Goal: Task Accomplishment & Management: Manage account settings

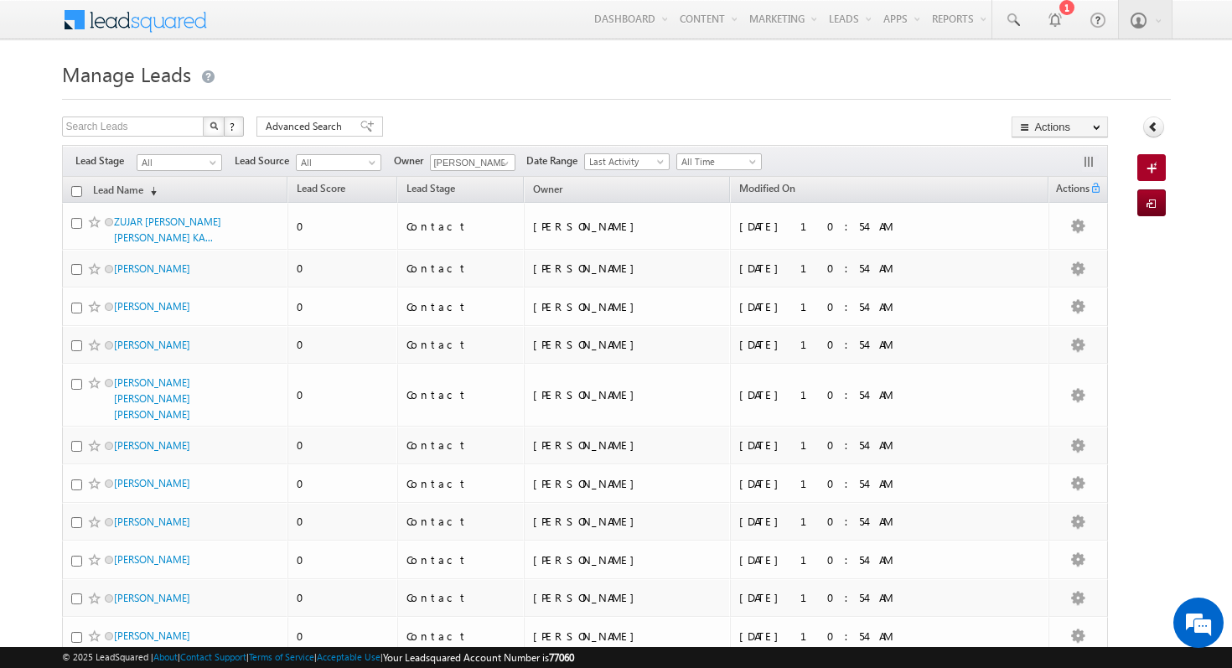
click at [70, 192] on th "Lead Name (sorted descending)" at bounding box center [175, 190] width 226 height 26
click at [76, 191] on input "checkbox" at bounding box center [76, 191] width 11 height 11
checkbox input "true"
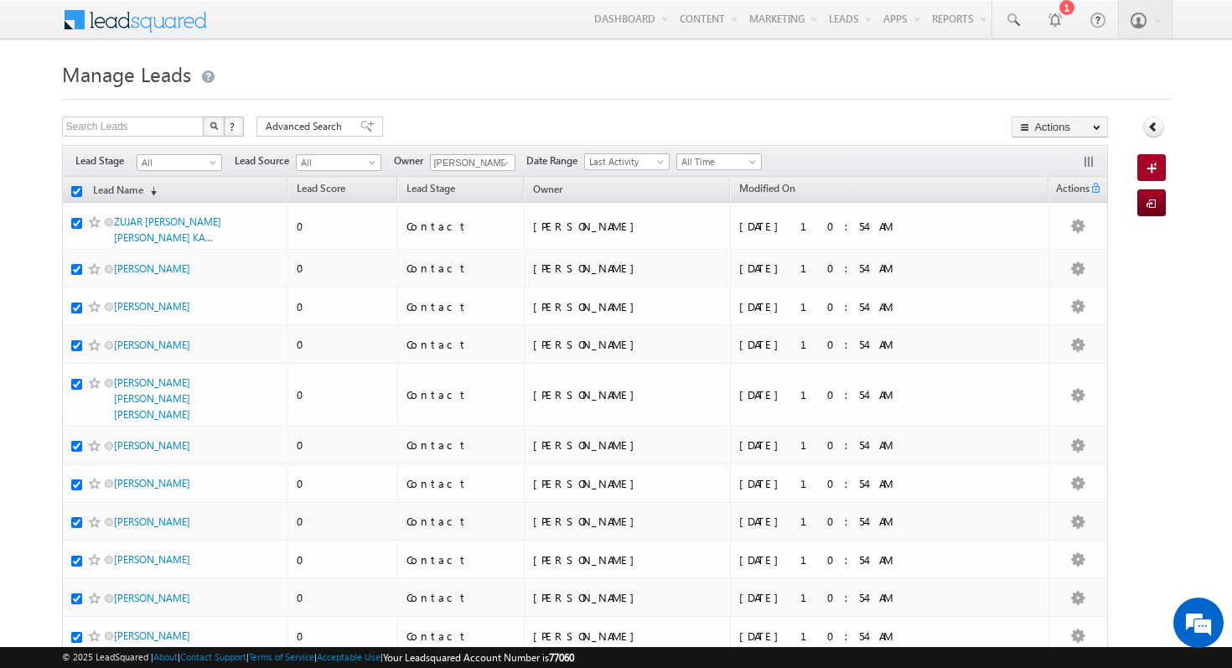
checkbox input "true"
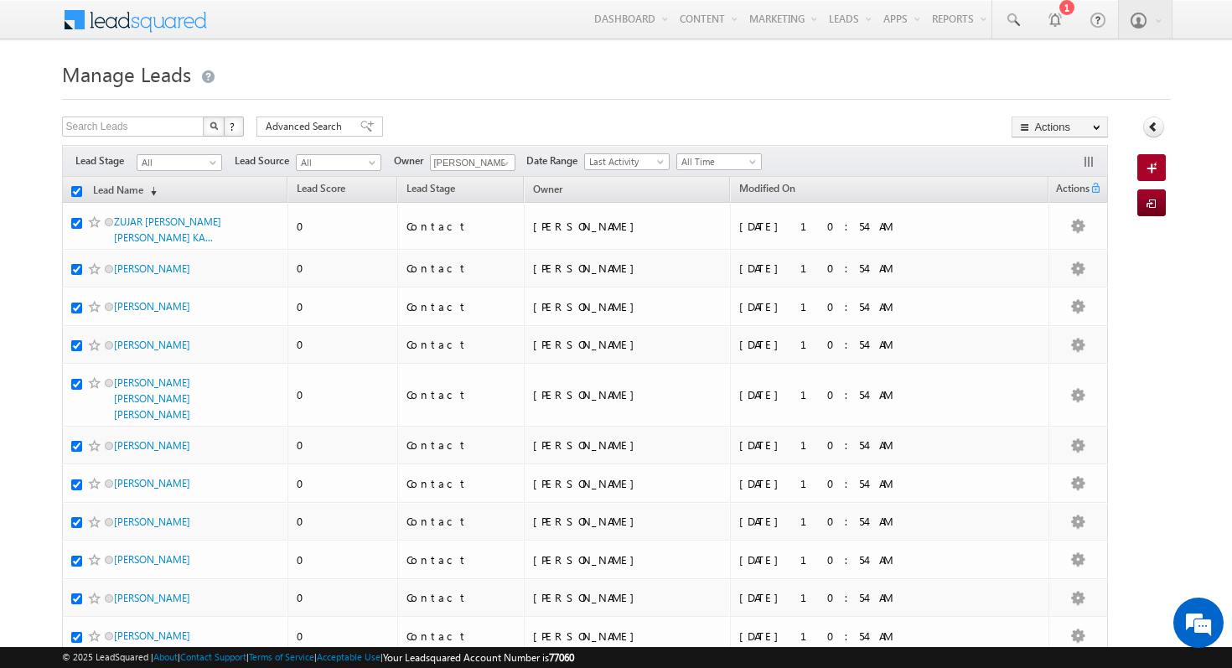
checkbox input "true"
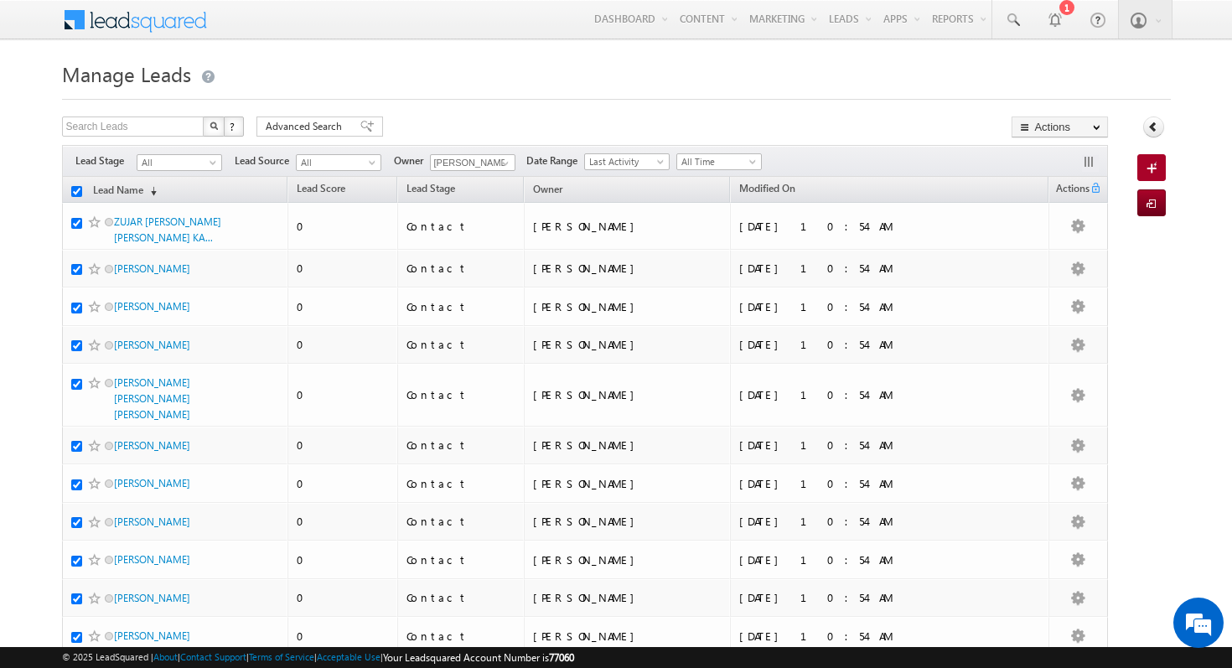
checkbox input "true"
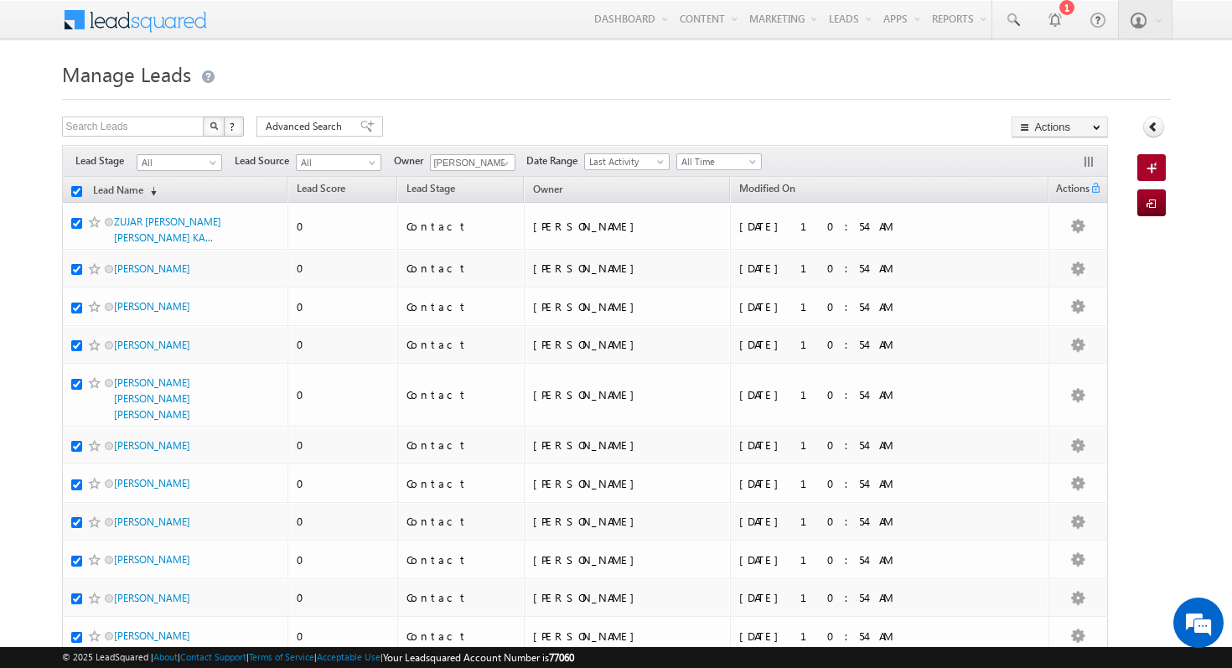
checkbox input "true"
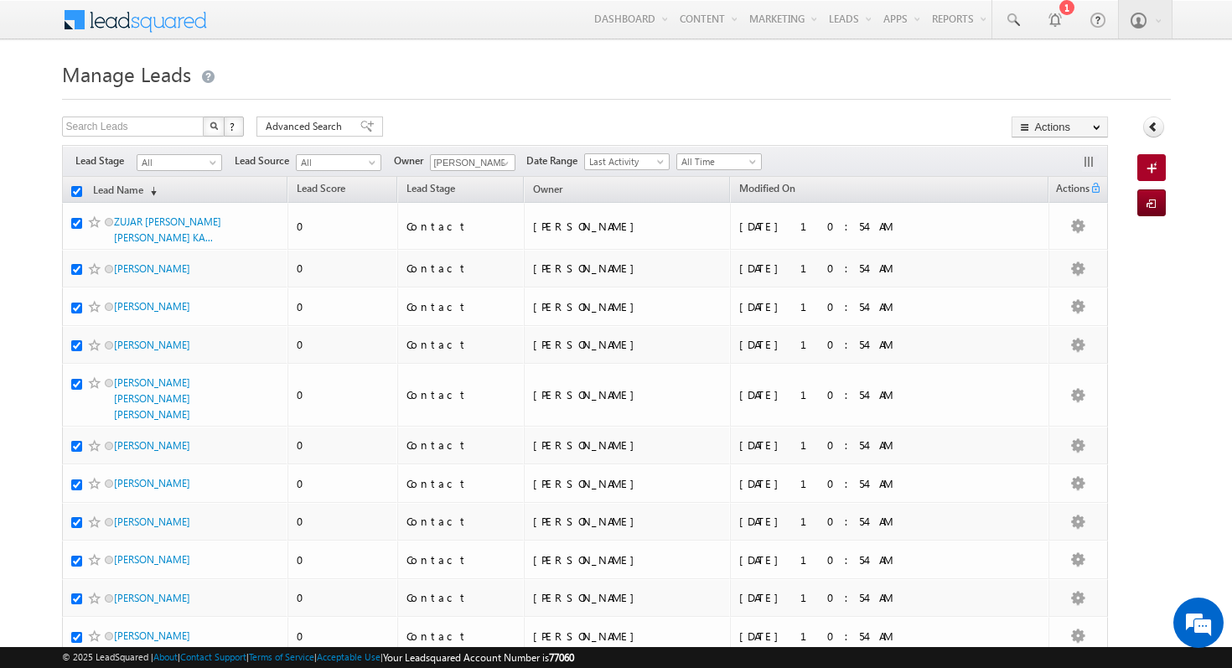
checkbox input "true"
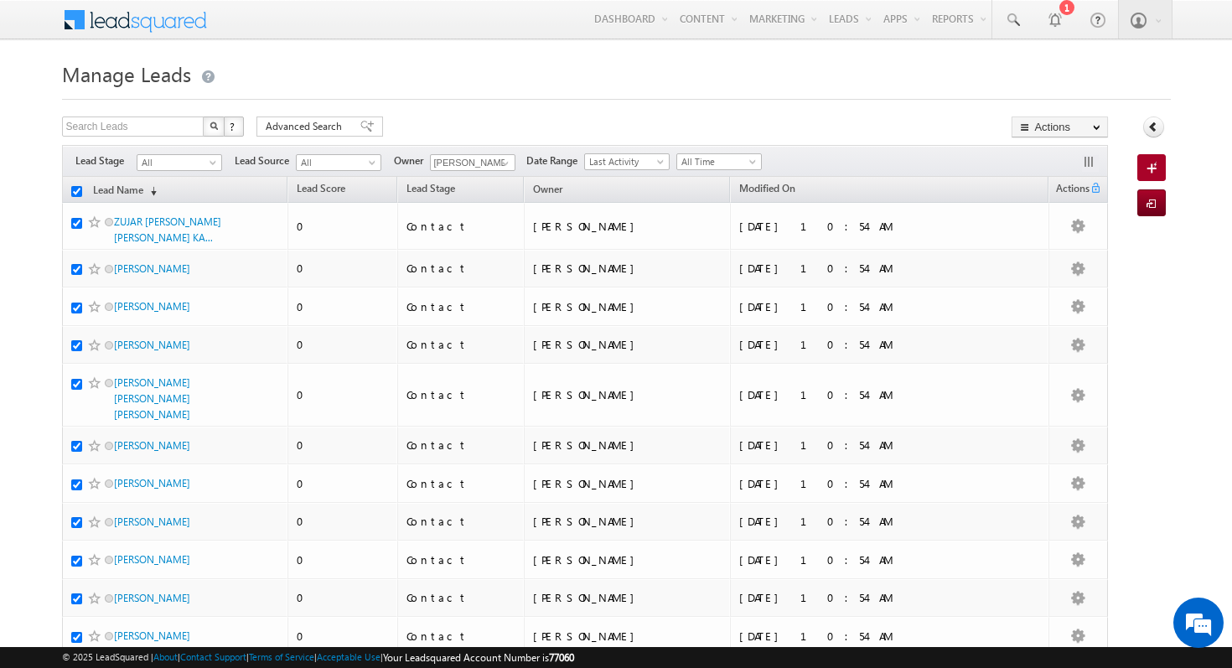
checkbox input "true"
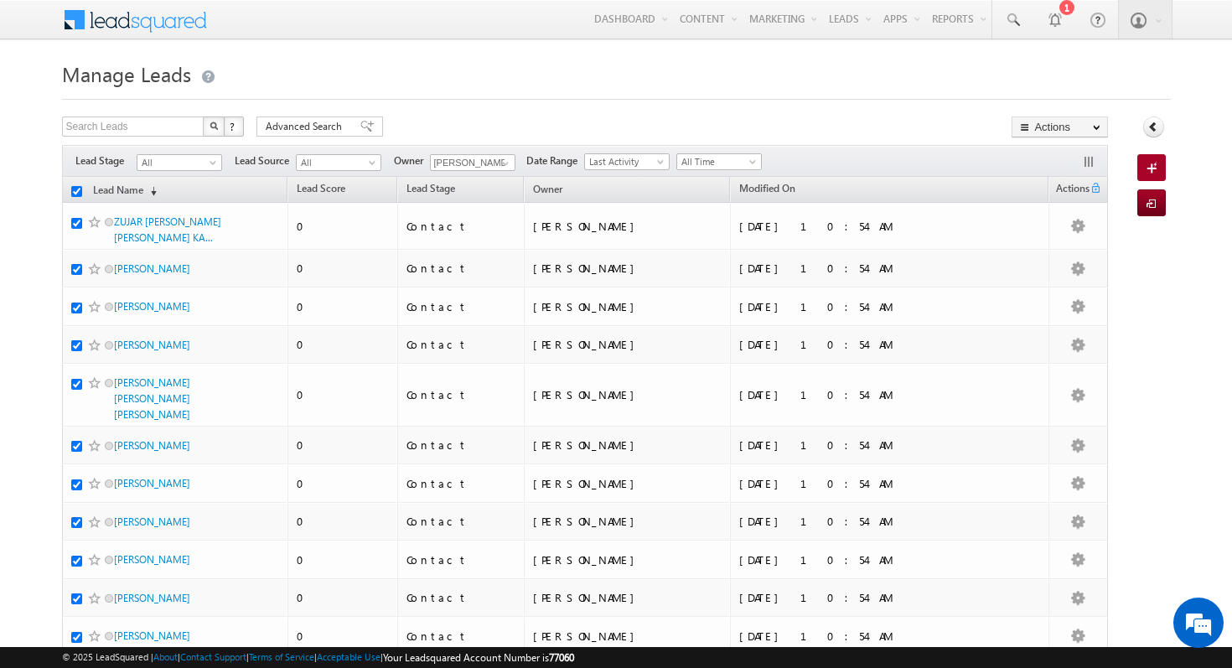
checkbox input "true"
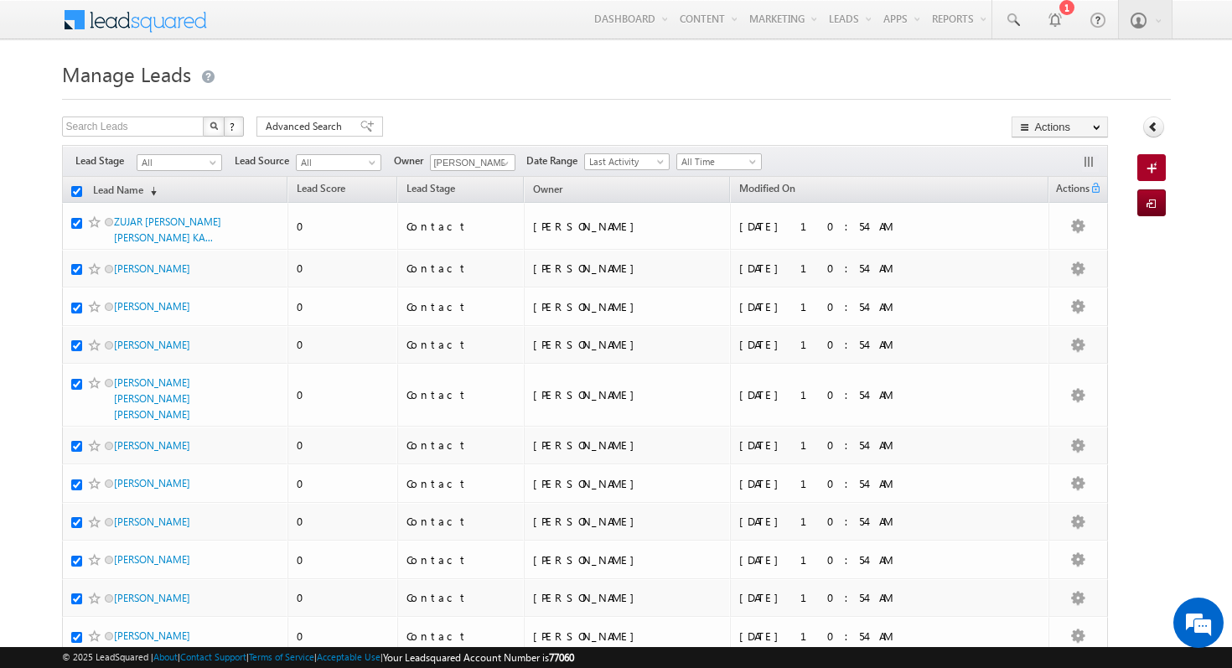
checkbox input "true"
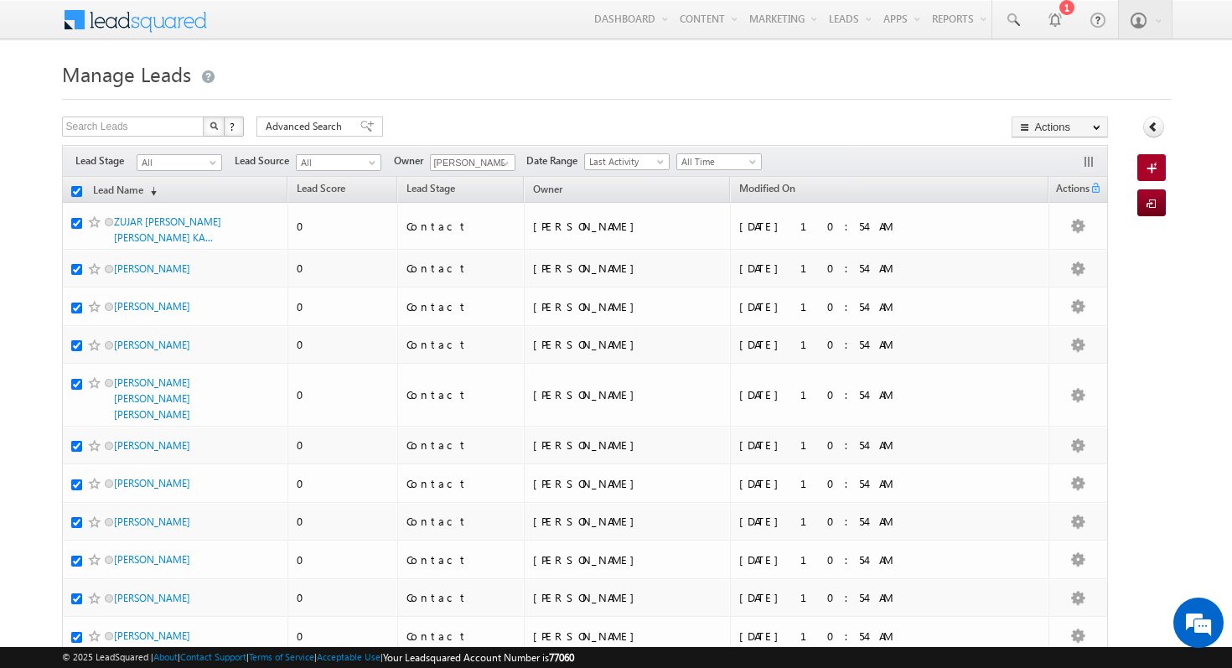
checkbox input "true"
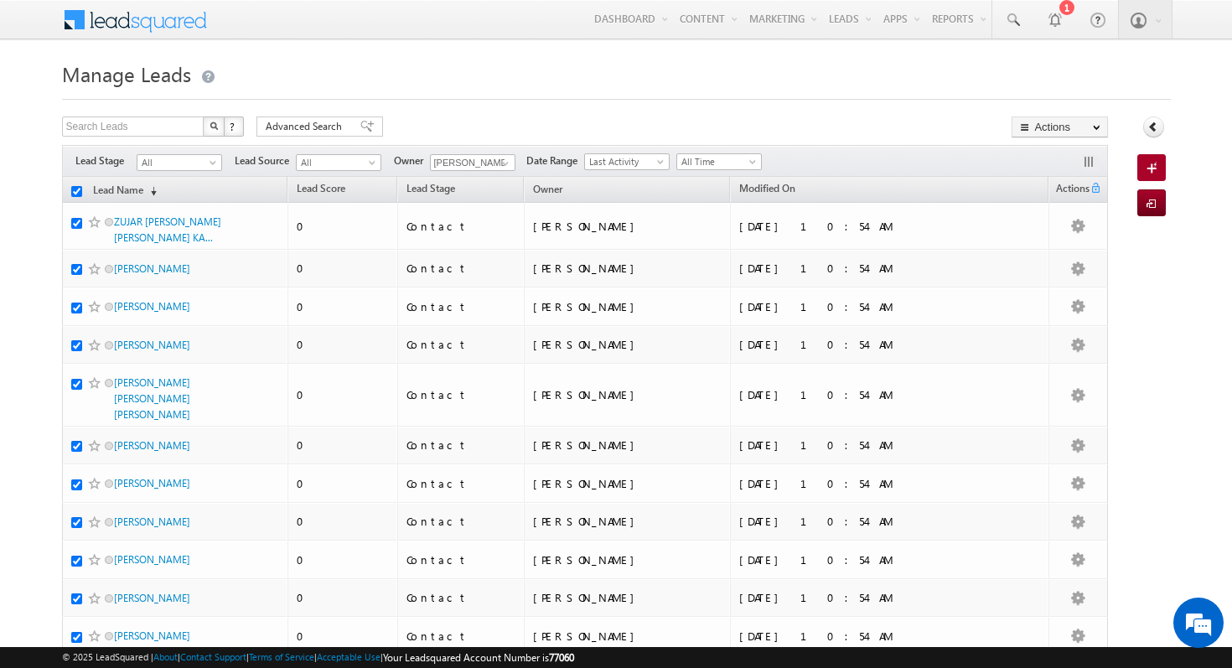
checkbox input "true"
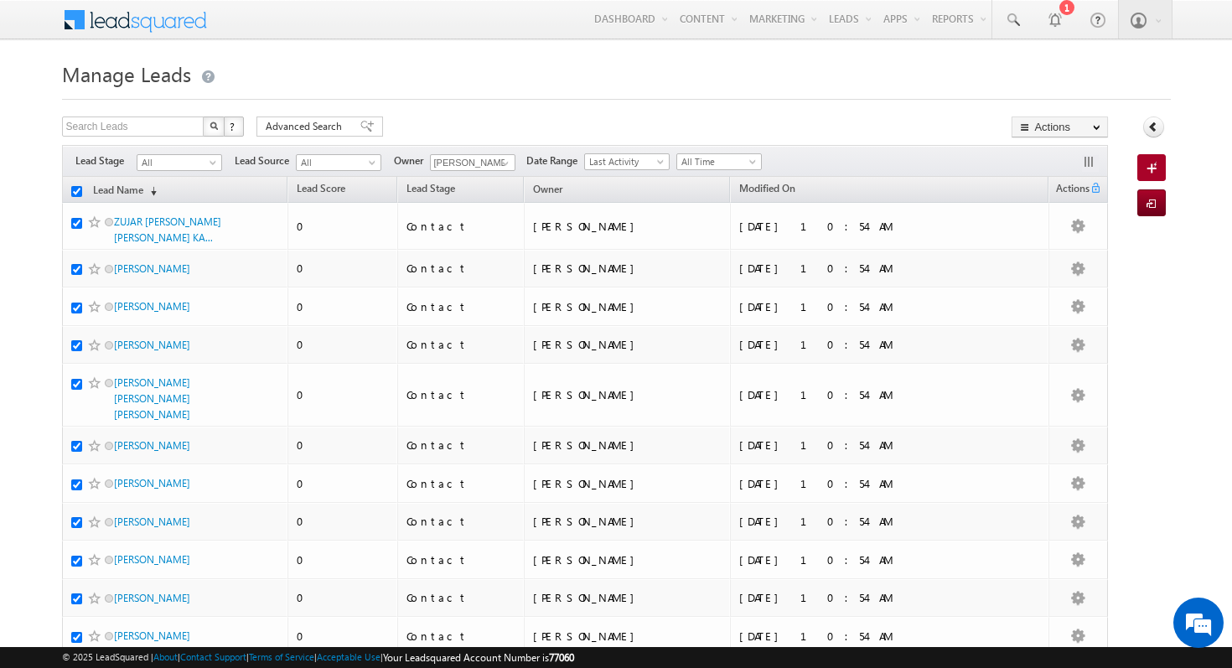
checkbox input "true"
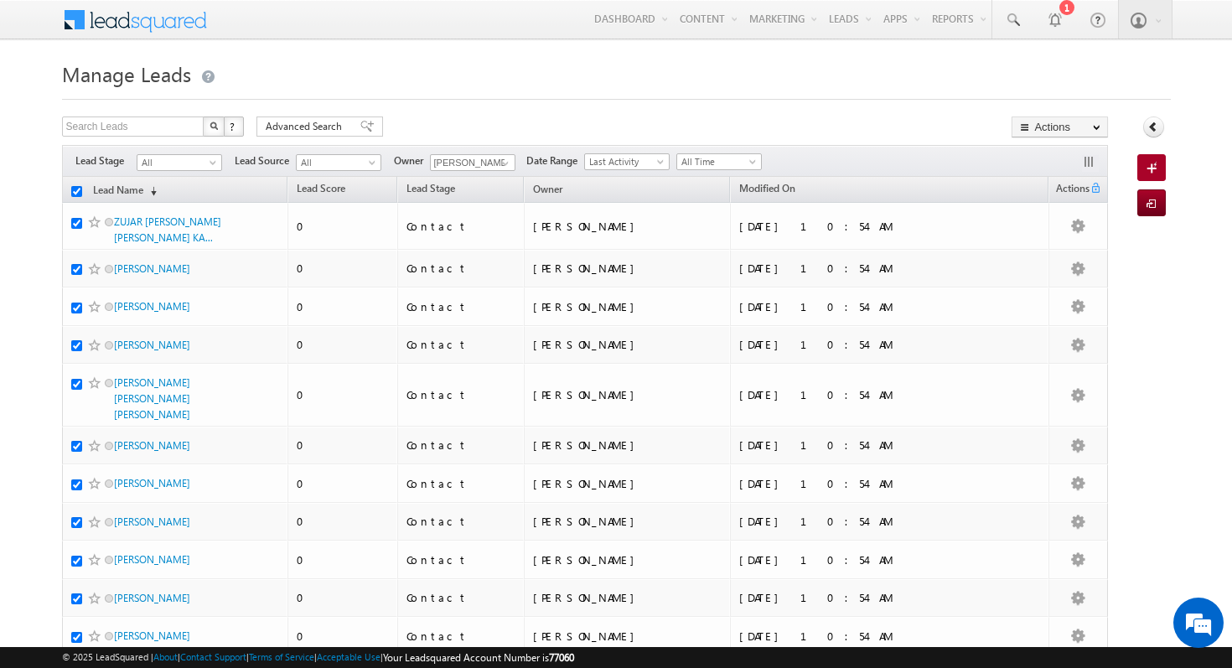
checkbox input "true"
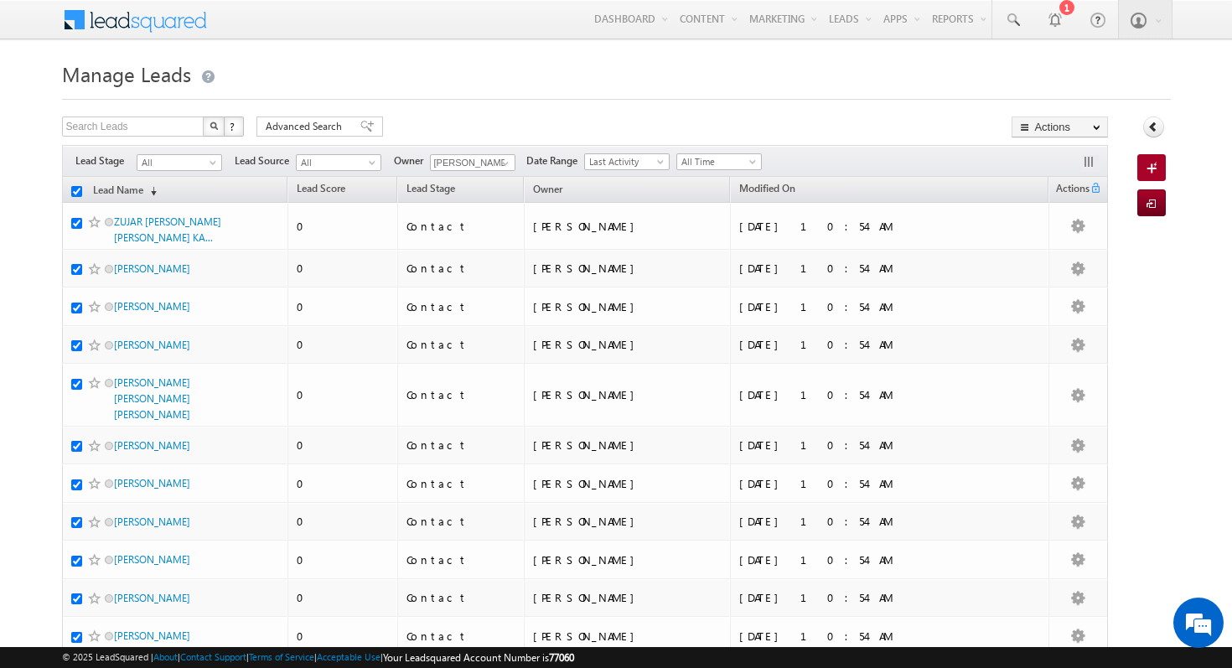
checkbox input "true"
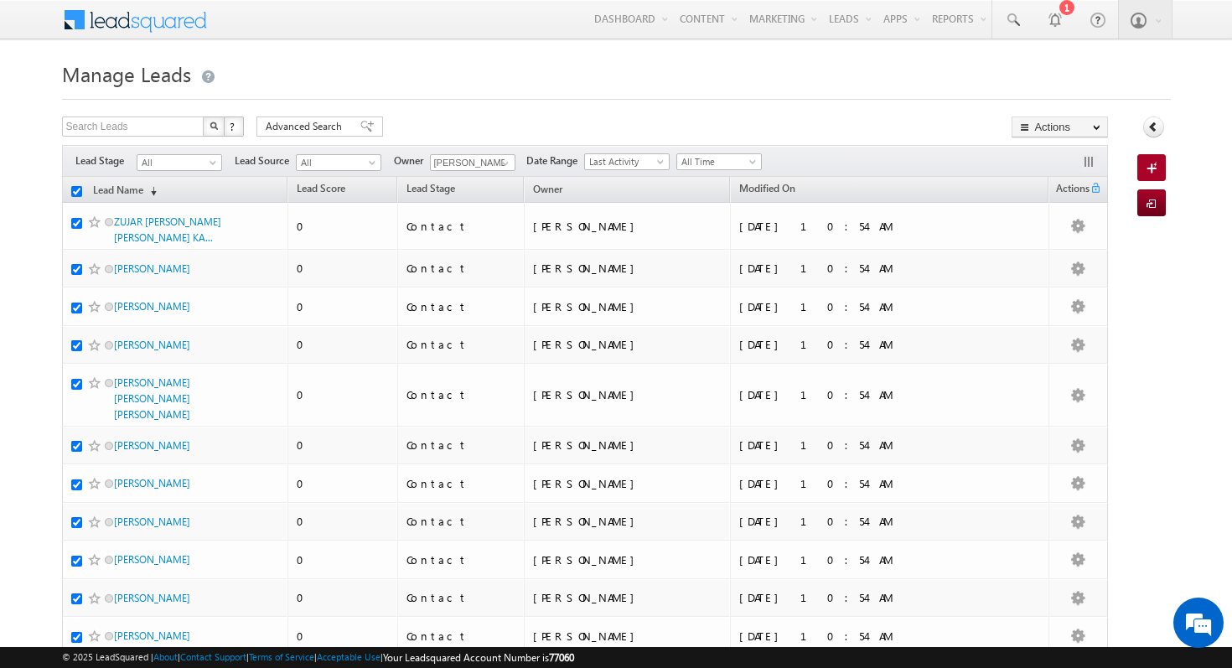
checkbox input "true"
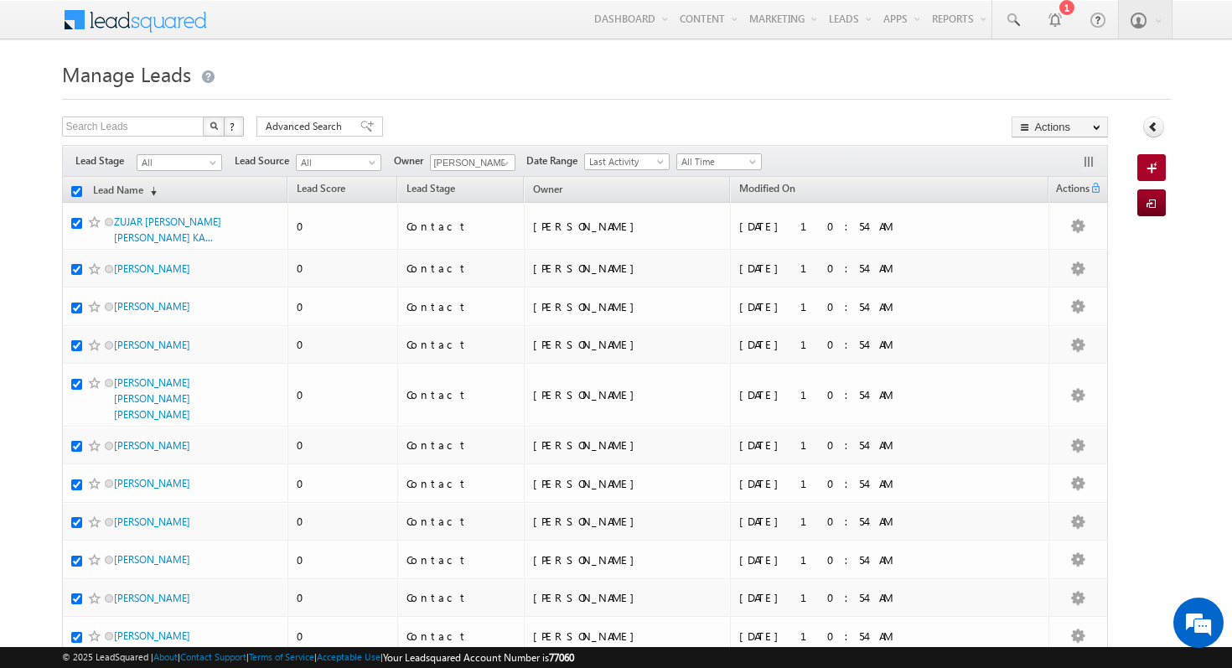
checkbox input "true"
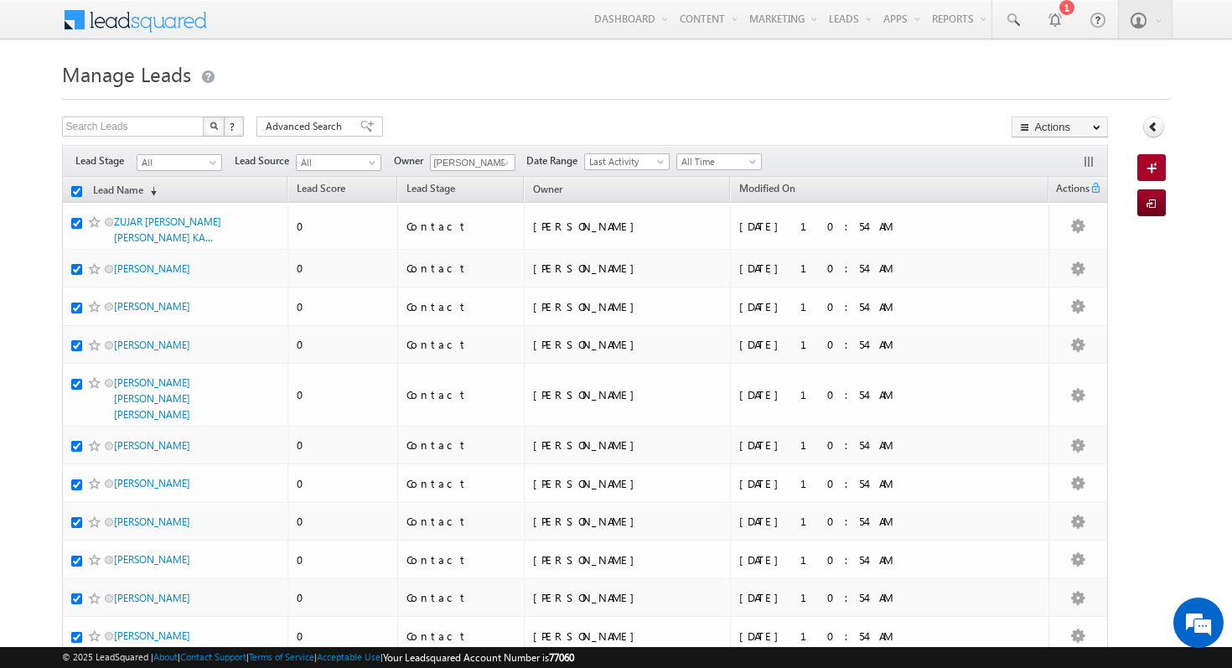
checkbox input "true"
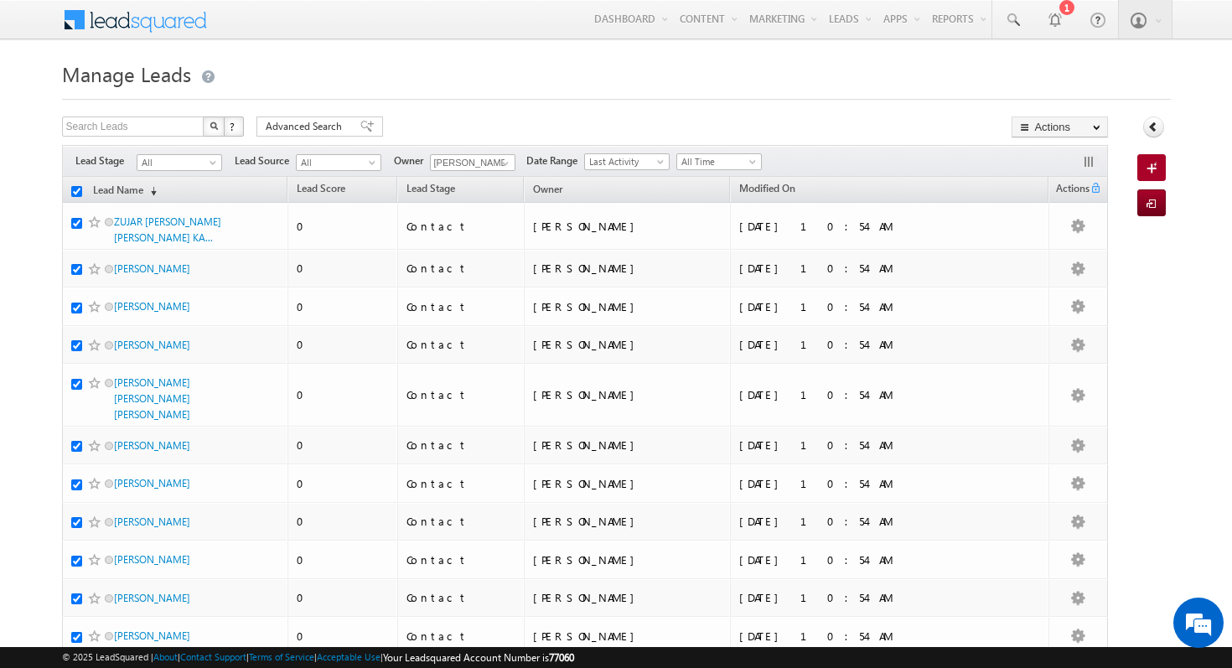
checkbox input "true"
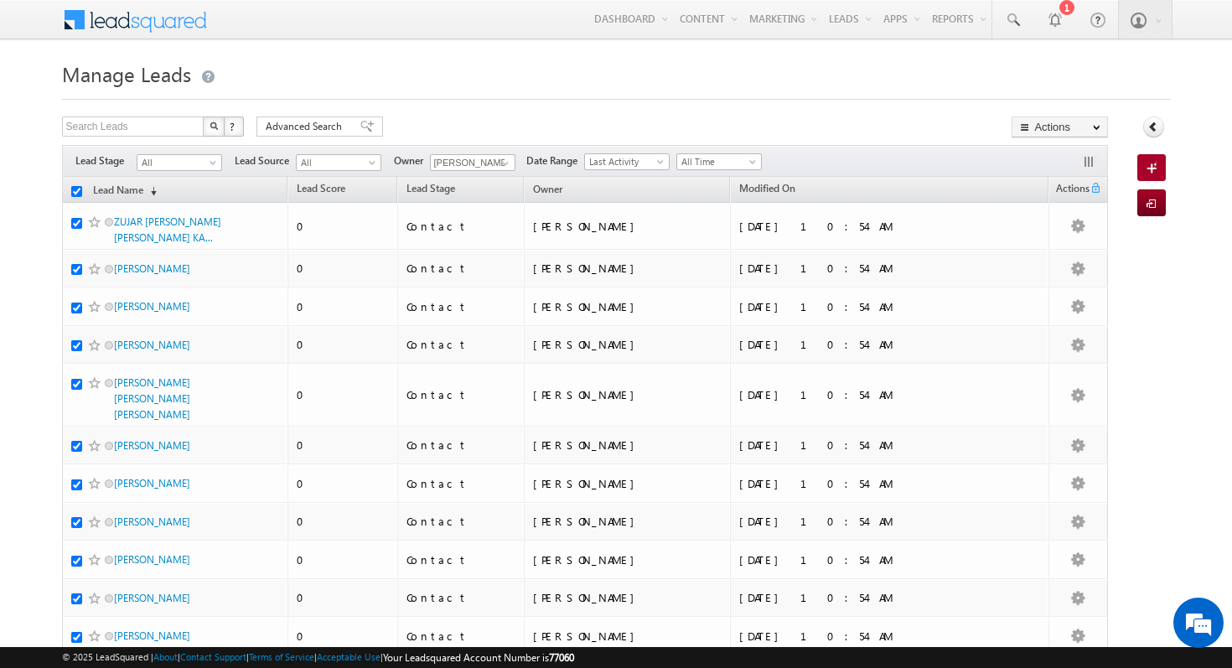
checkbox input "true"
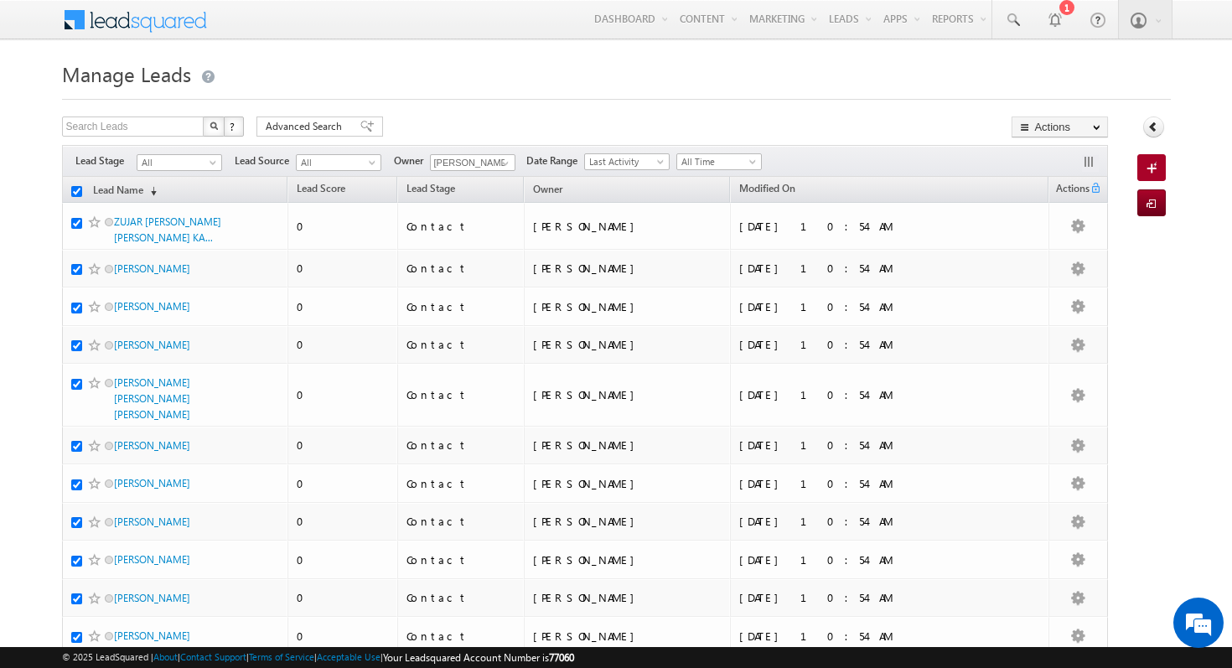
checkbox input "true"
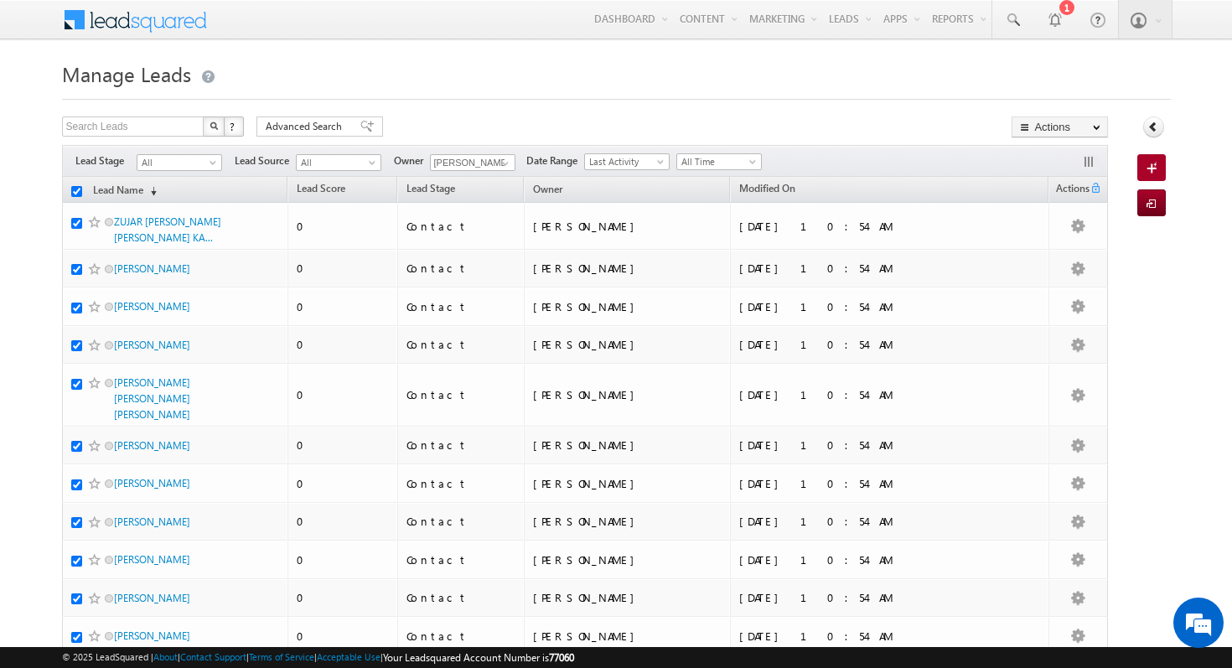
checkbox input "true"
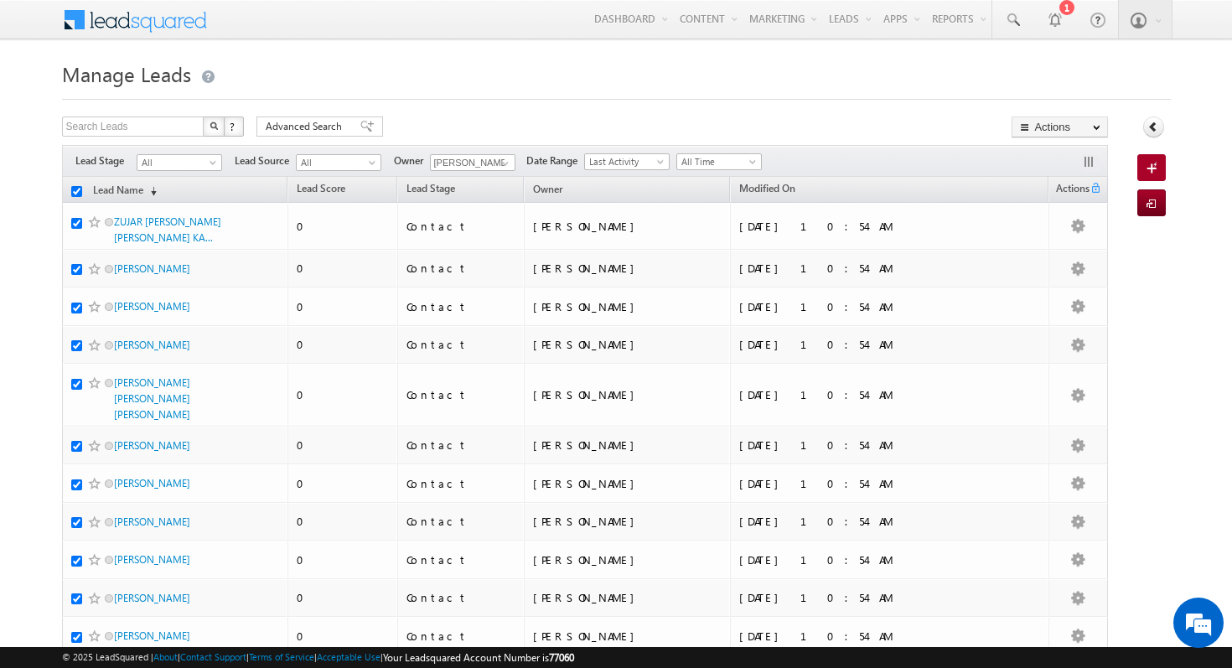
checkbox input "true"
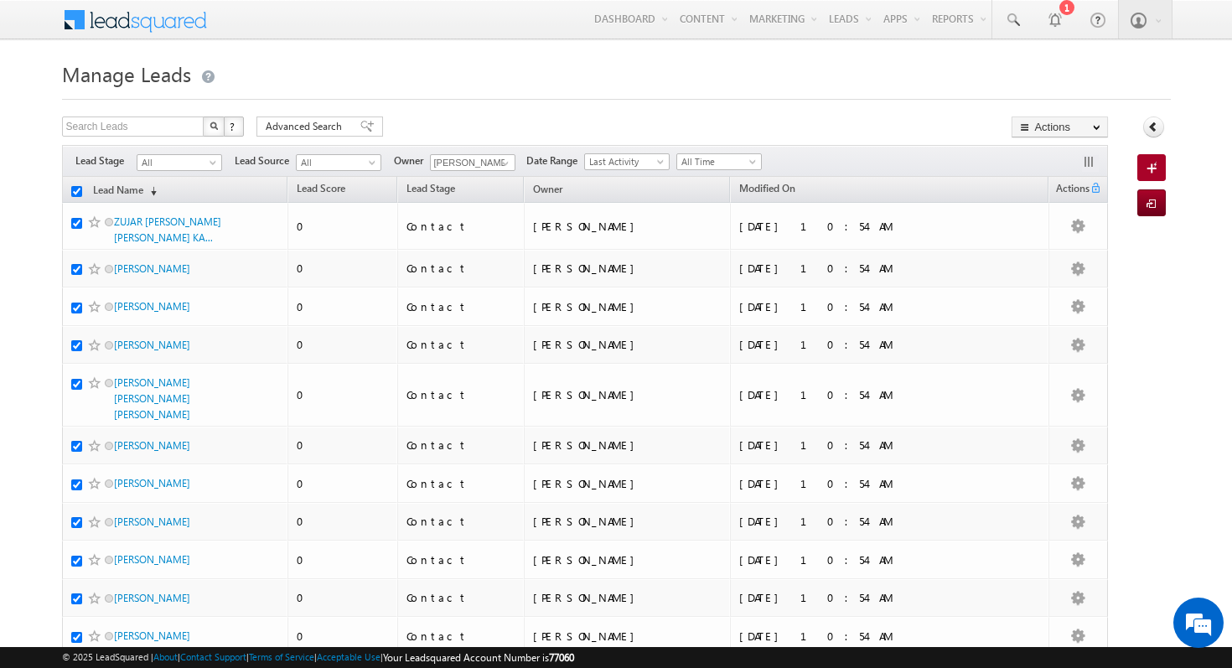
checkbox input "true"
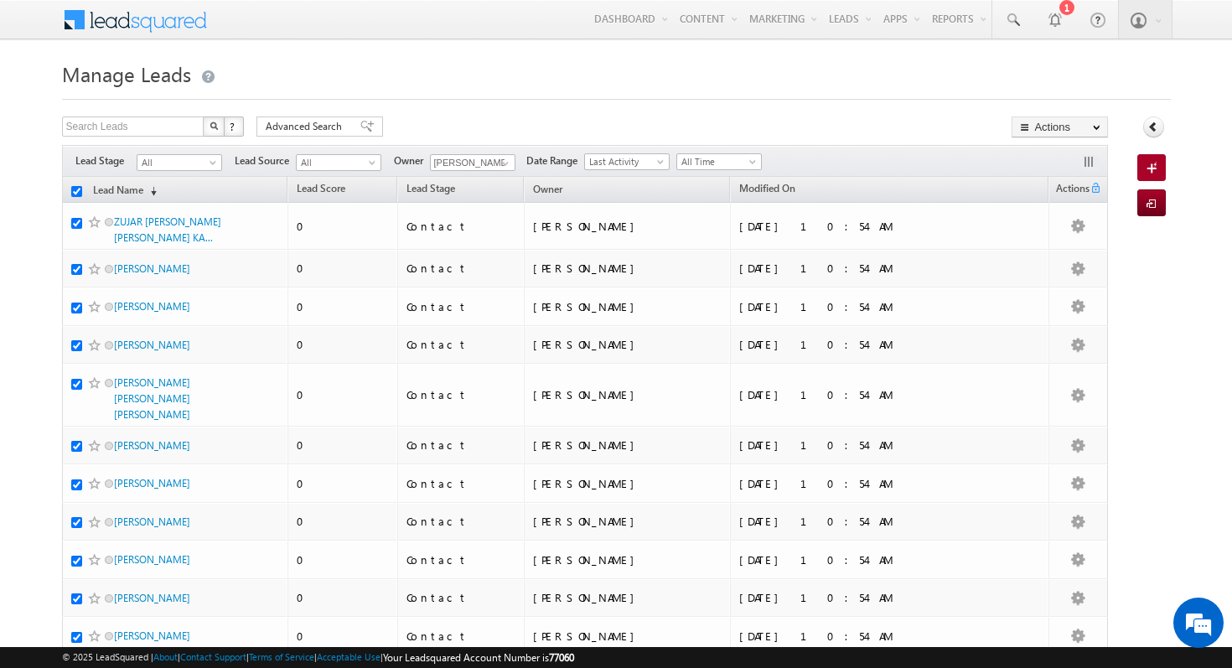
checkbox input "true"
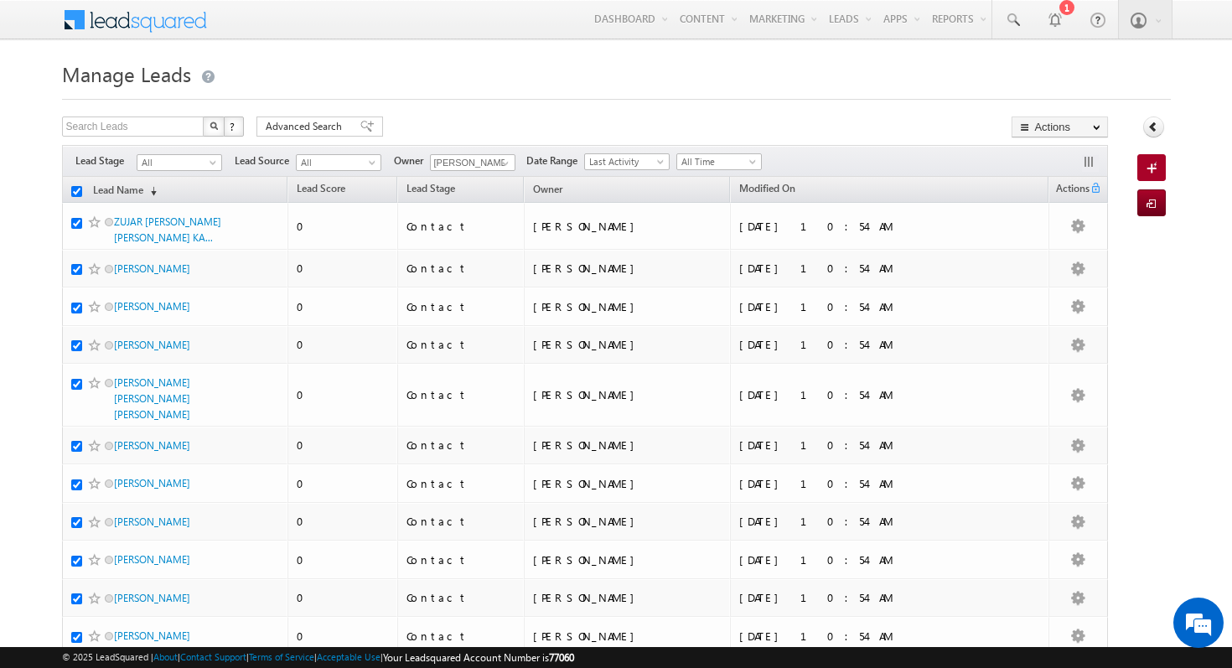
checkbox input "true"
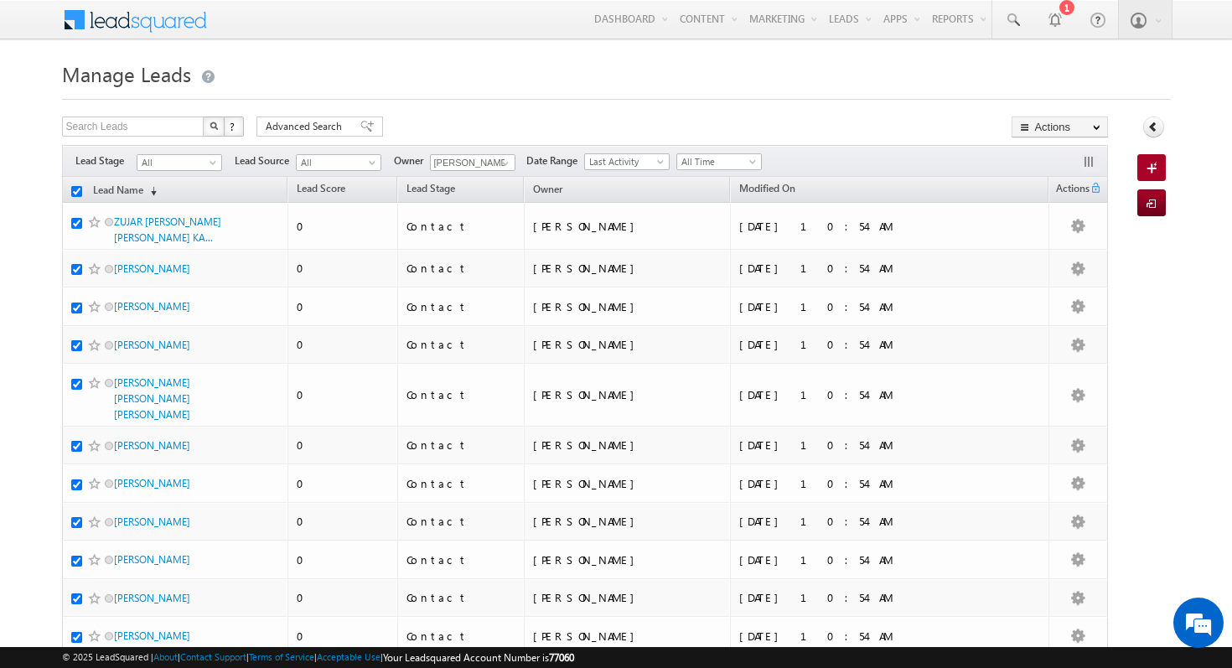
checkbox input "true"
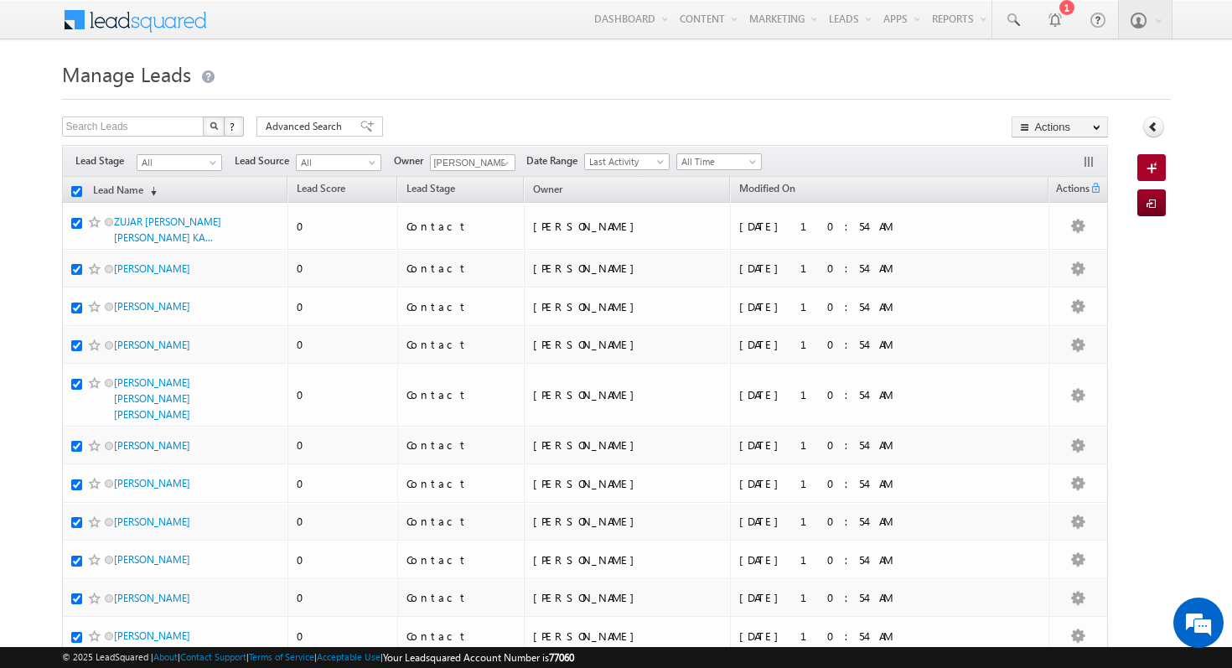
checkbox input "true"
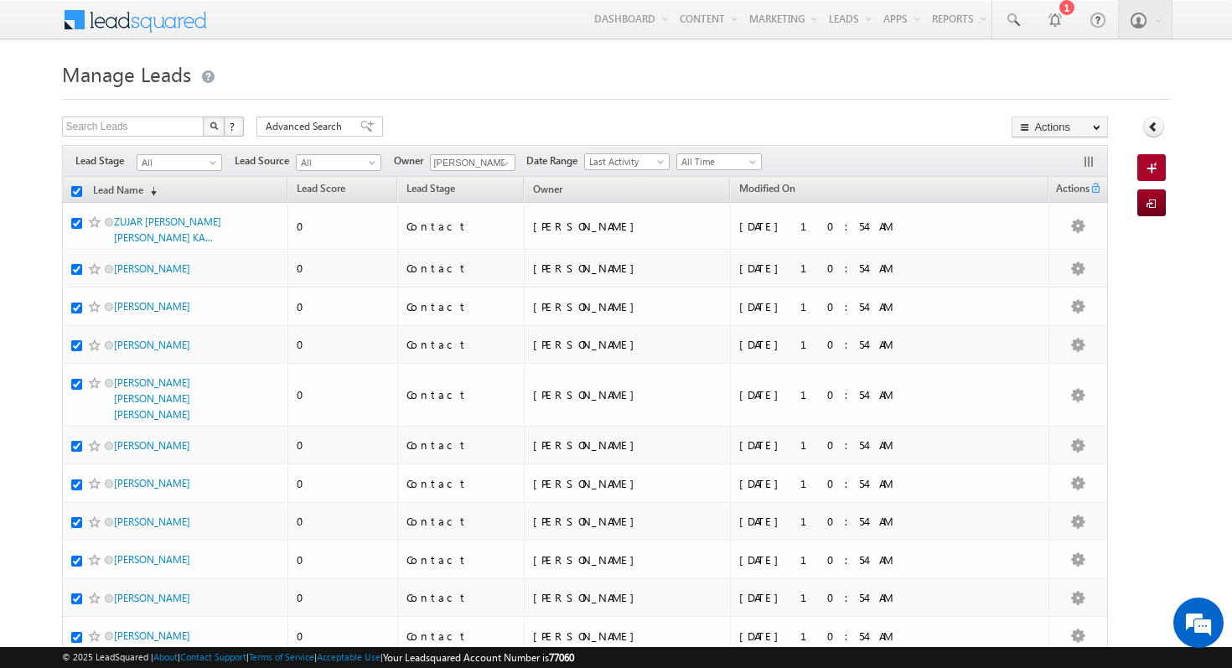
checkbox input "true"
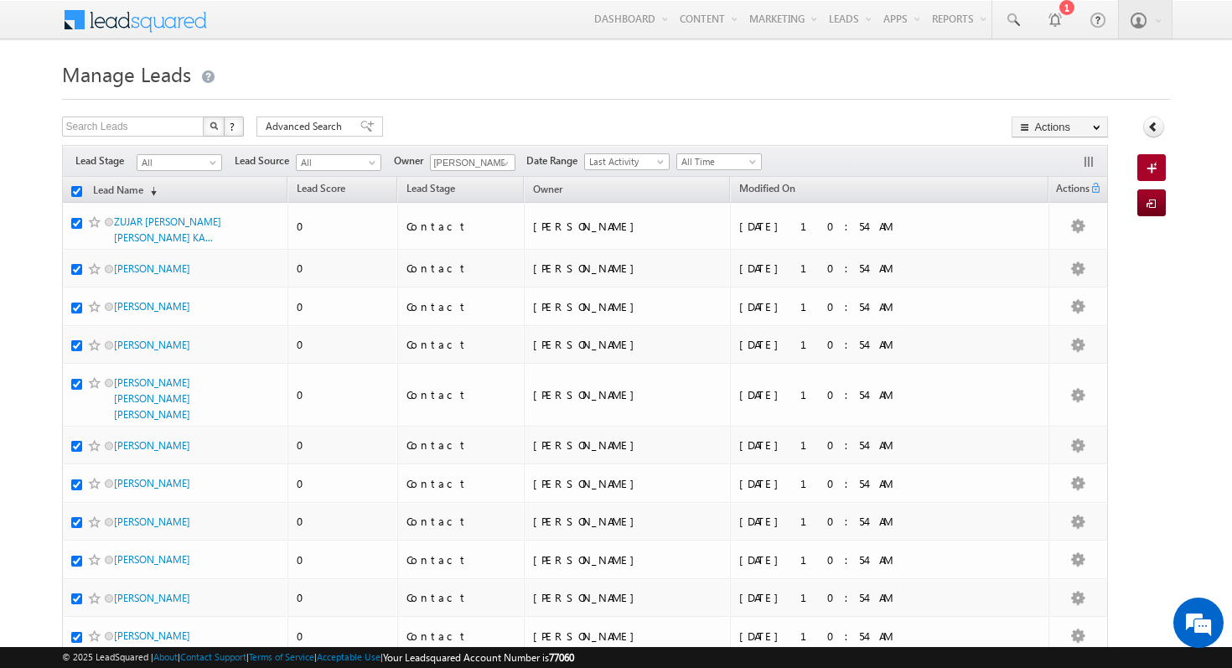
checkbox input "true"
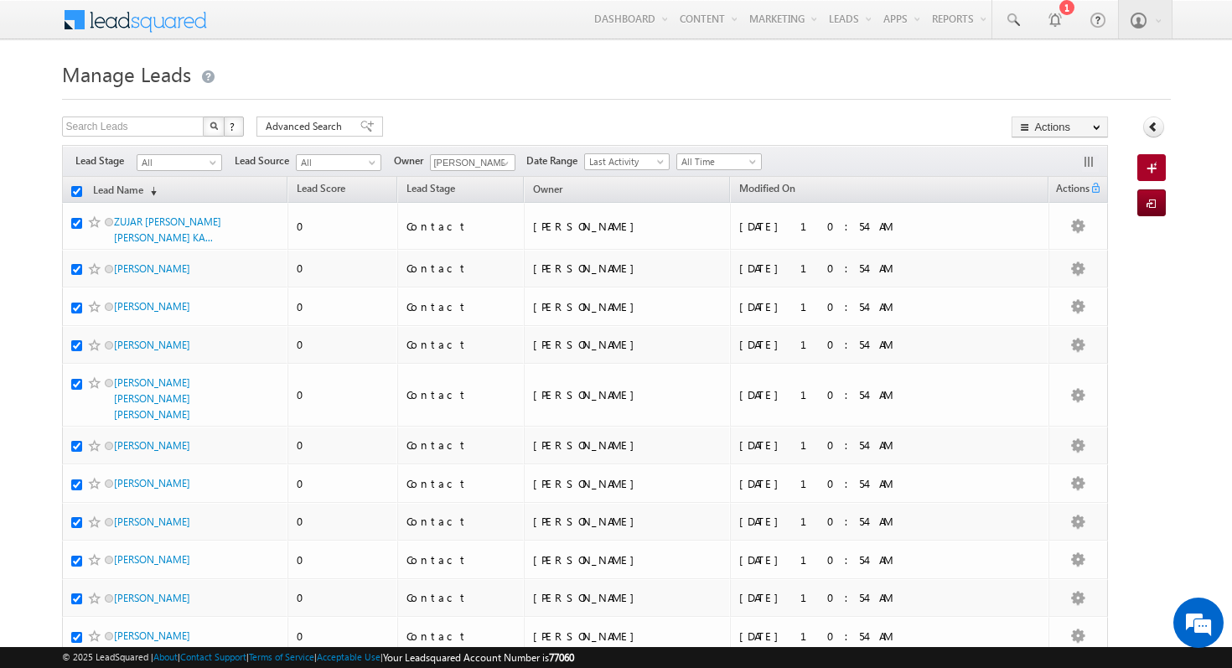
checkbox input "true"
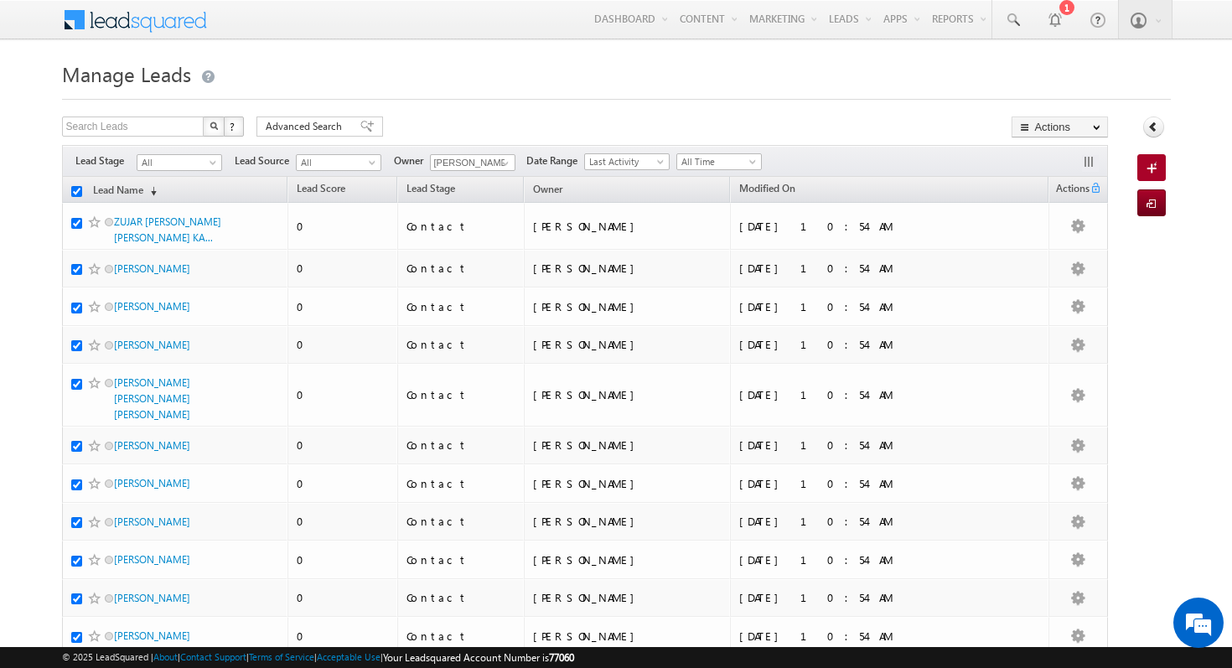
checkbox input "true"
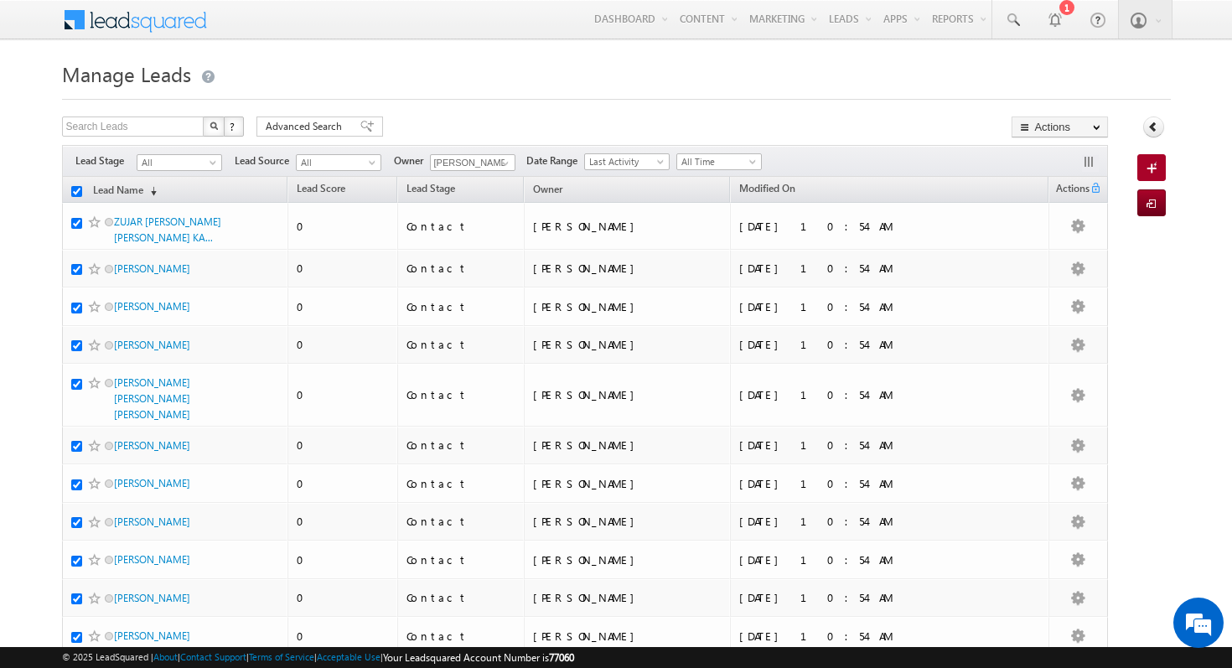
checkbox input "true"
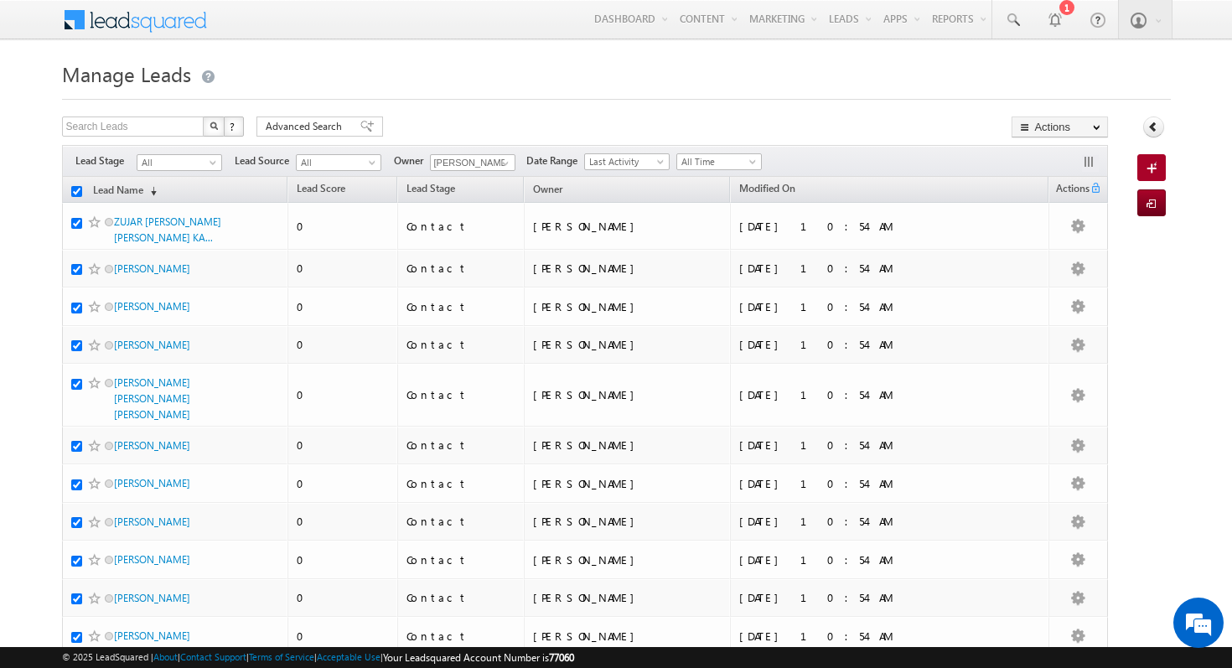
checkbox input "true"
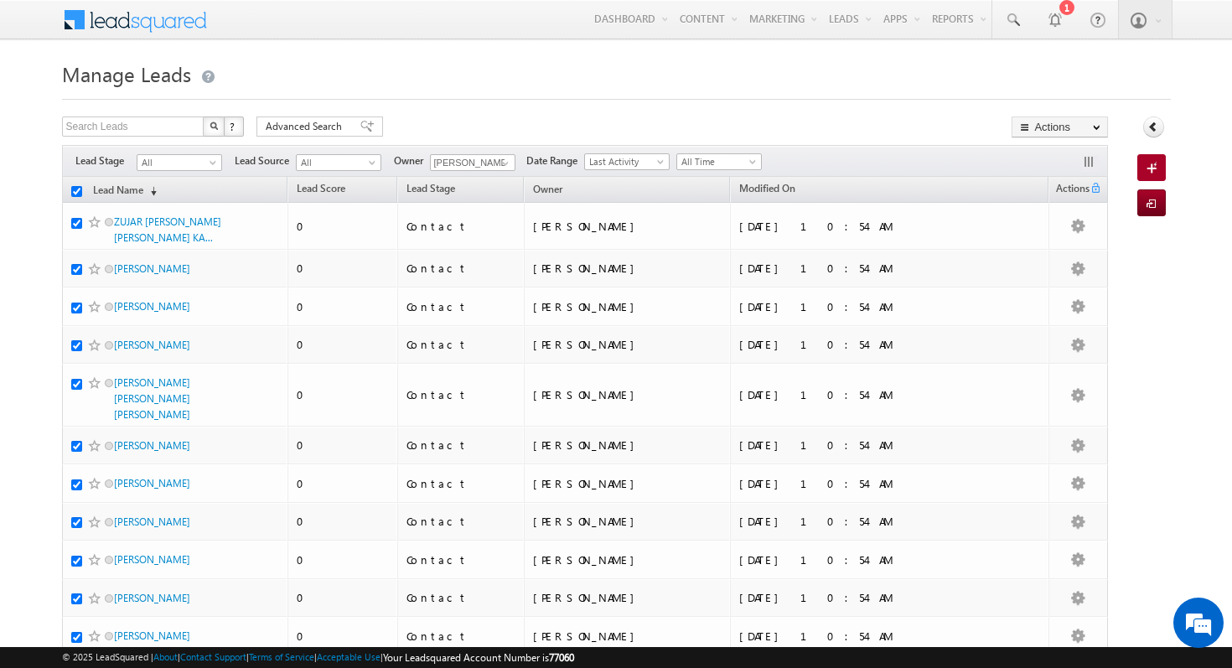
checkbox input "true"
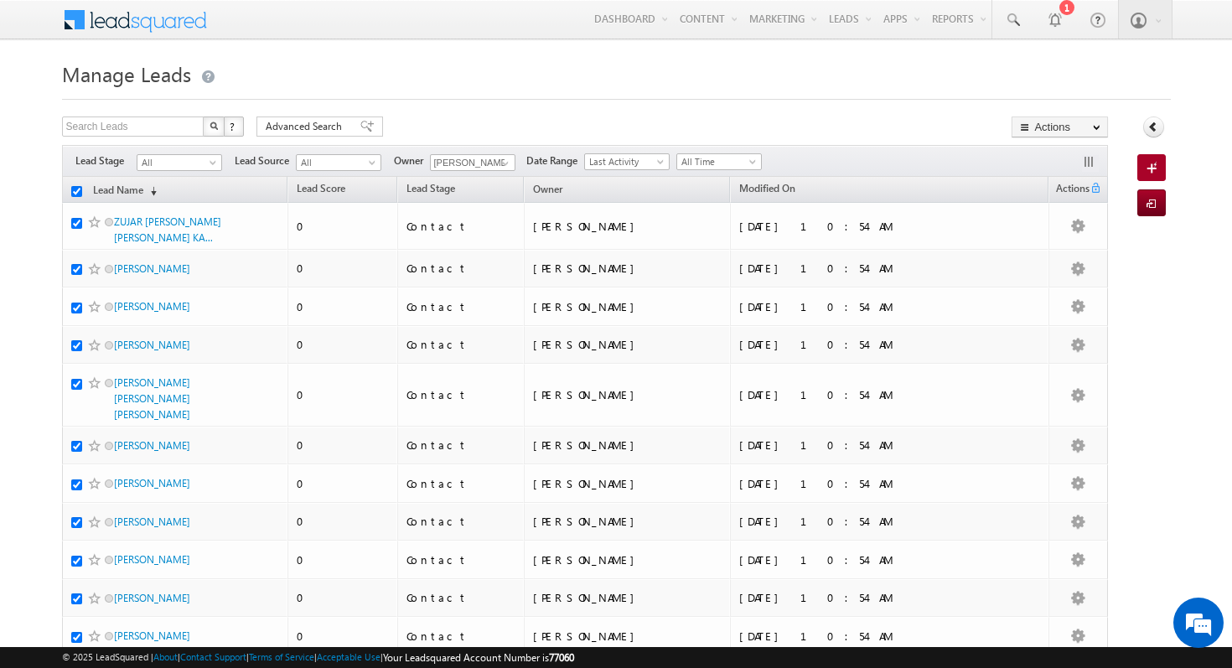
checkbox input "true"
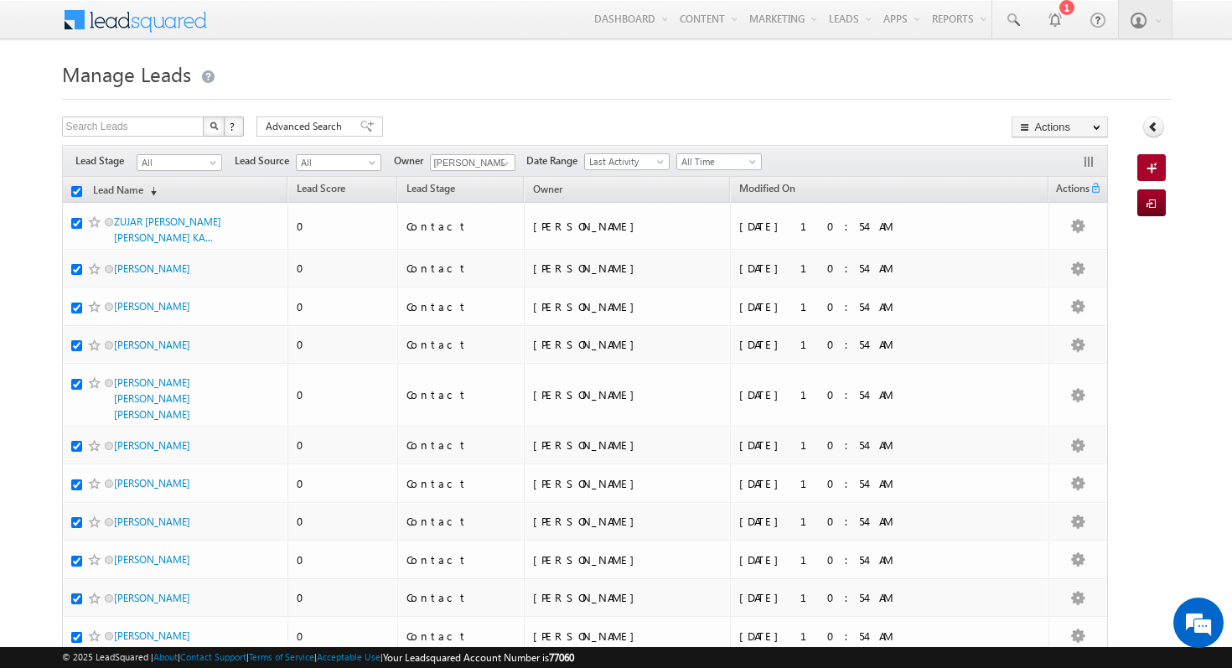
checkbox input "true"
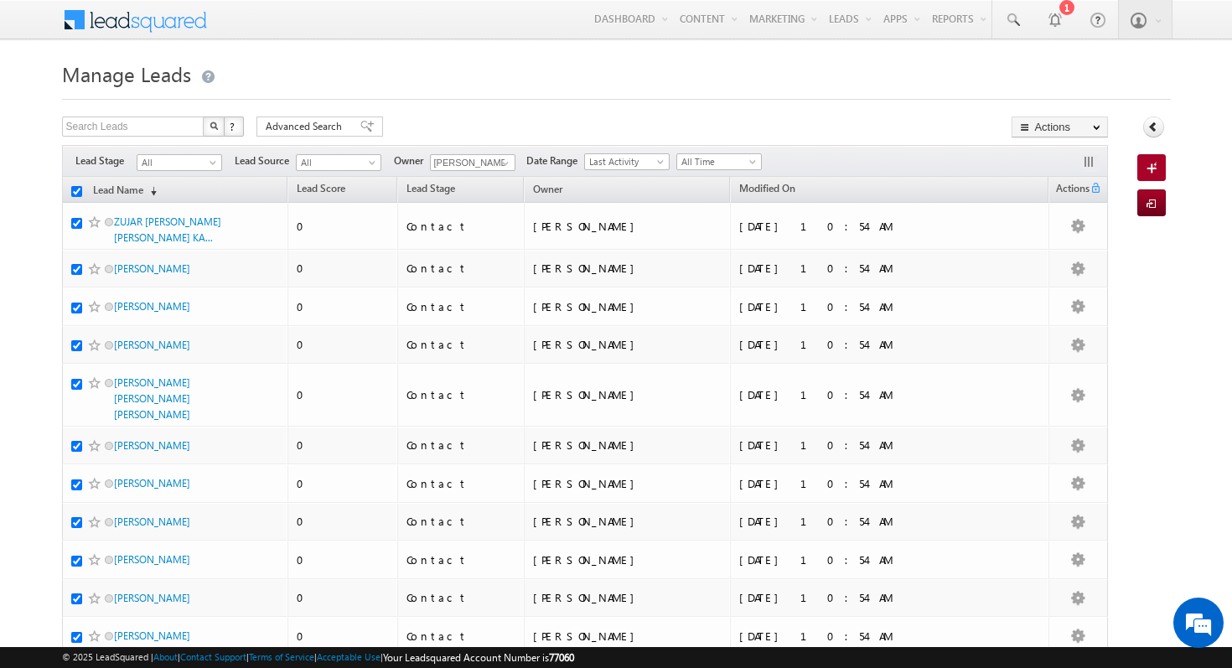
checkbox input "true"
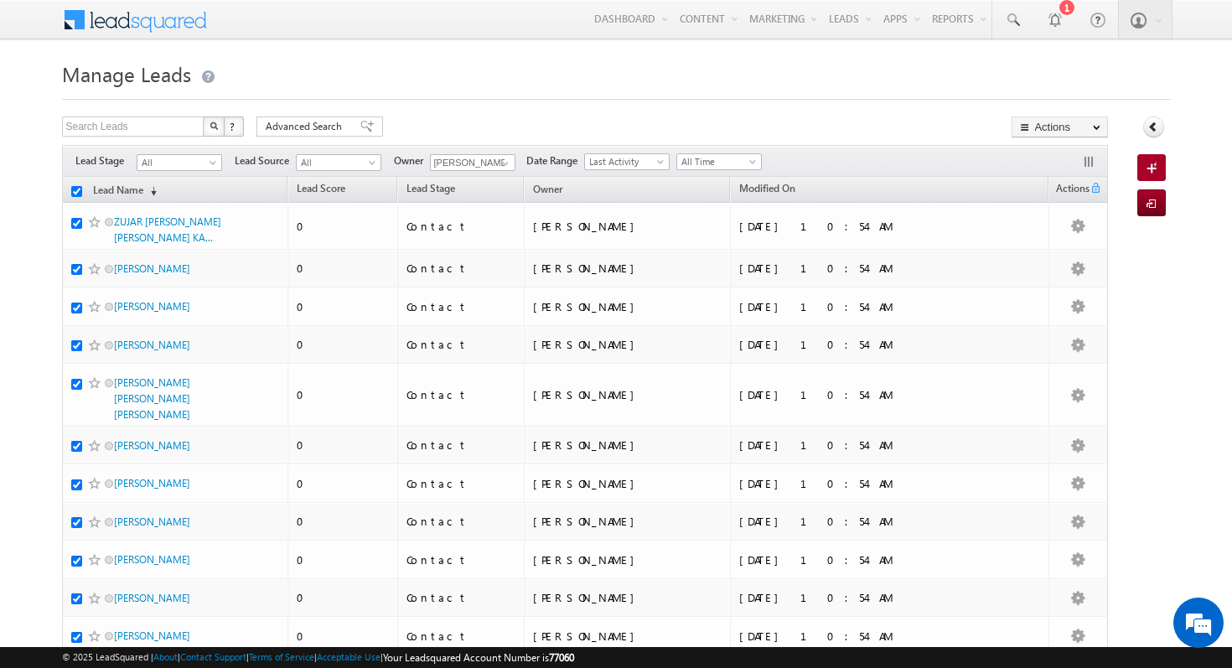
checkbox input "true"
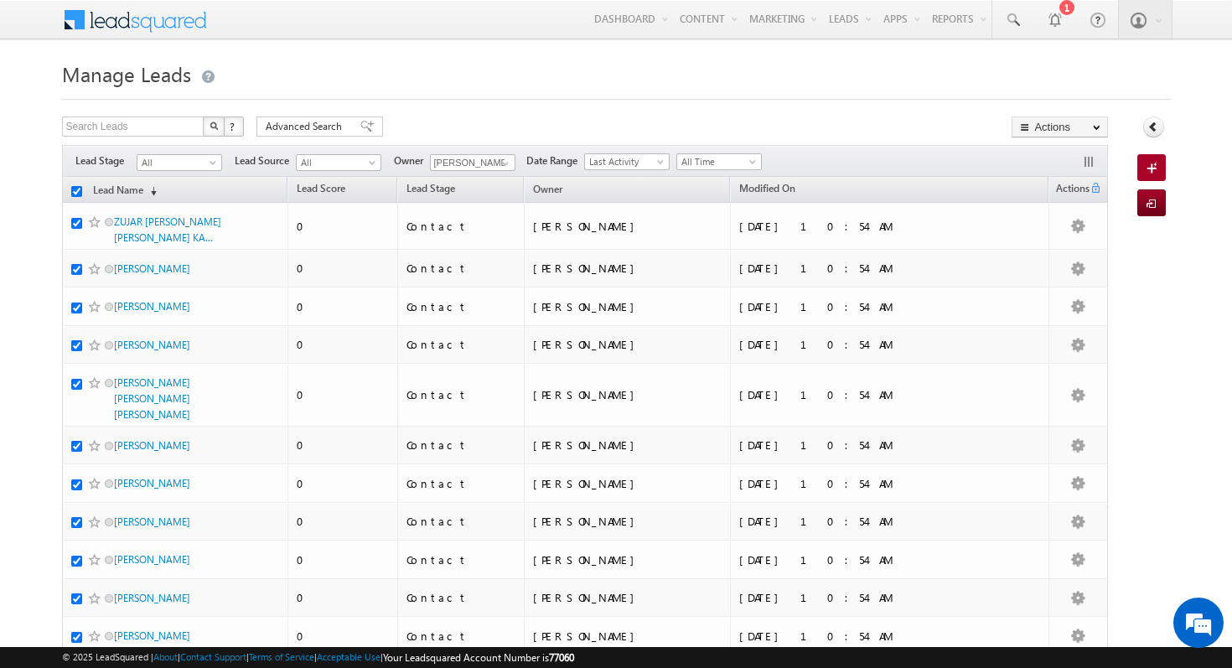
checkbox input "true"
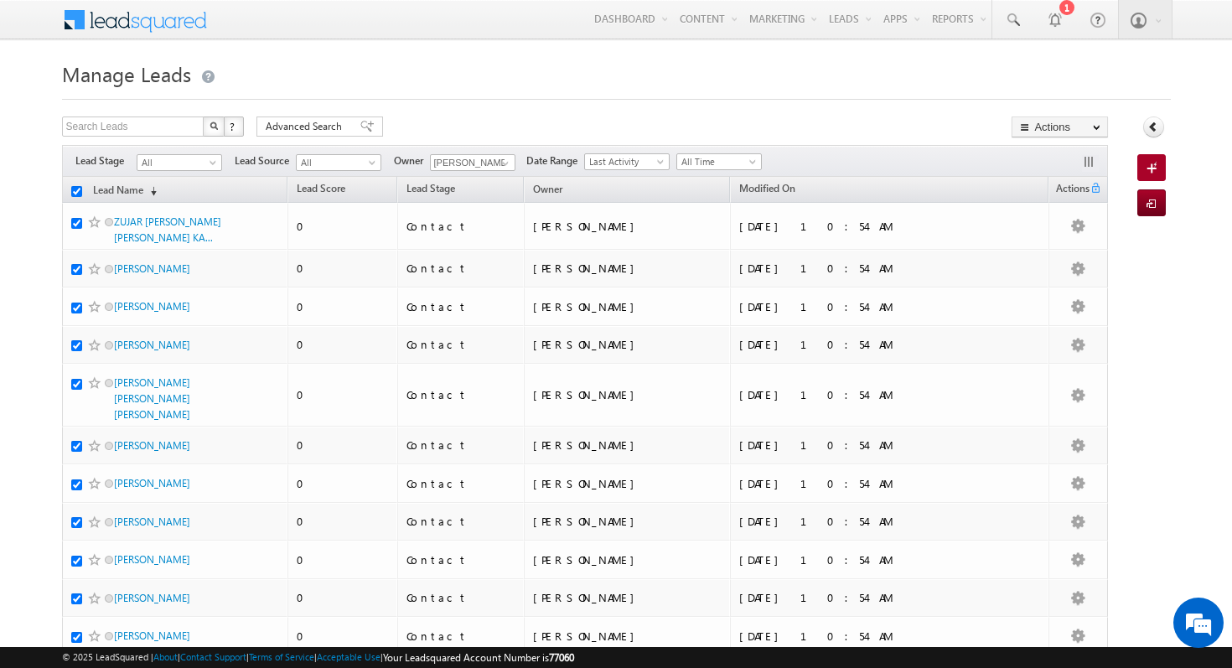
checkbox input "true"
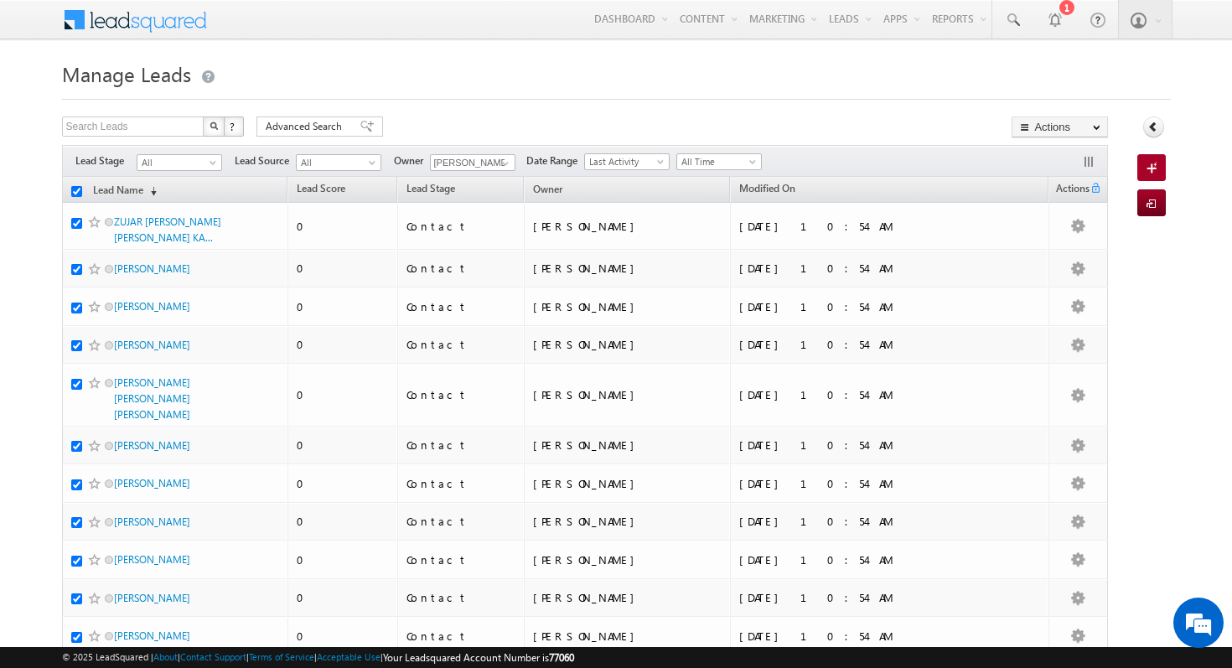
checkbox input "true"
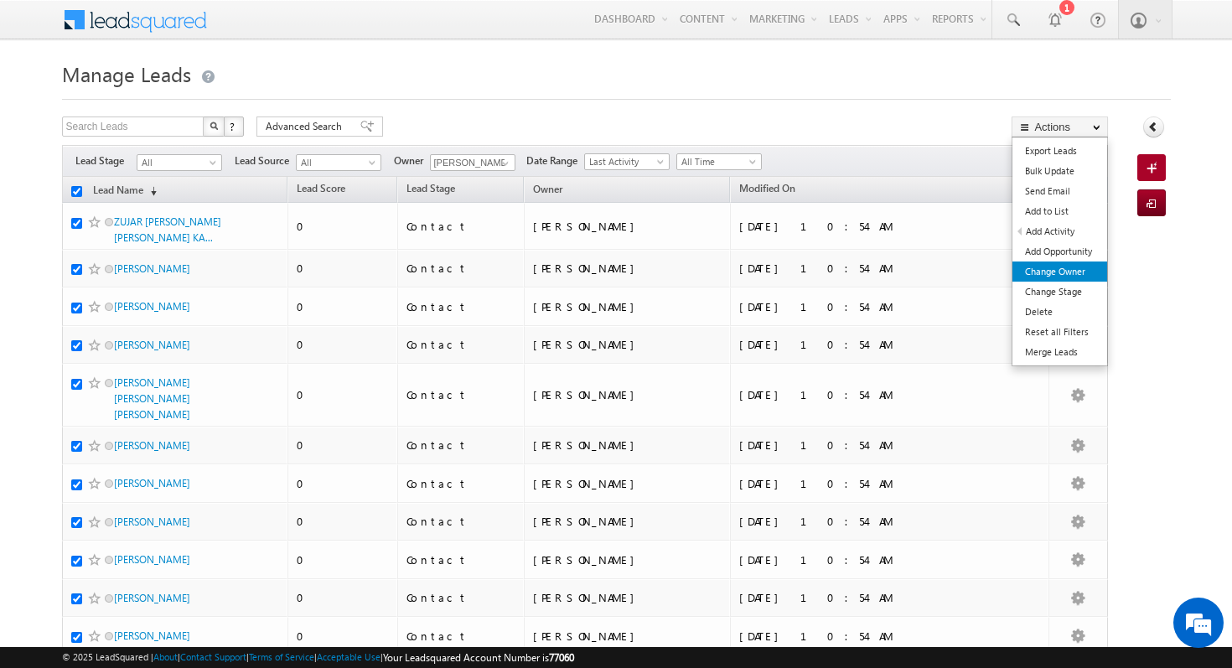
click at [1071, 276] on link "Change Owner" at bounding box center [1060, 272] width 95 height 20
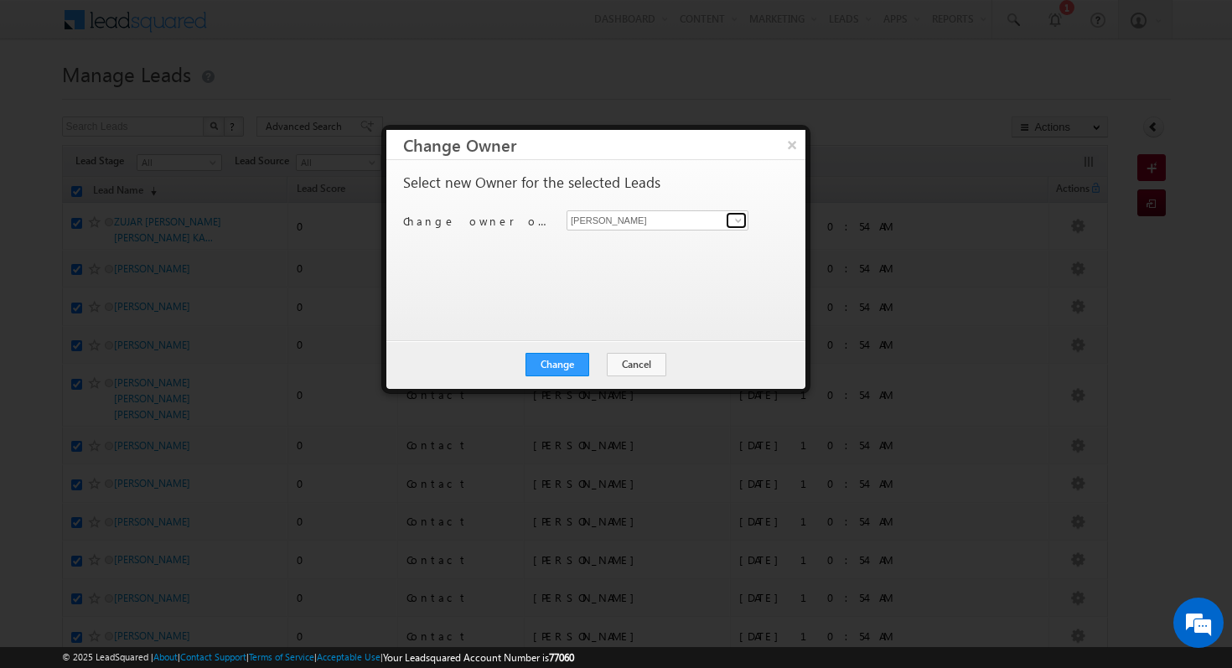
click at [735, 220] on span at bounding box center [738, 220] width 13 height 13
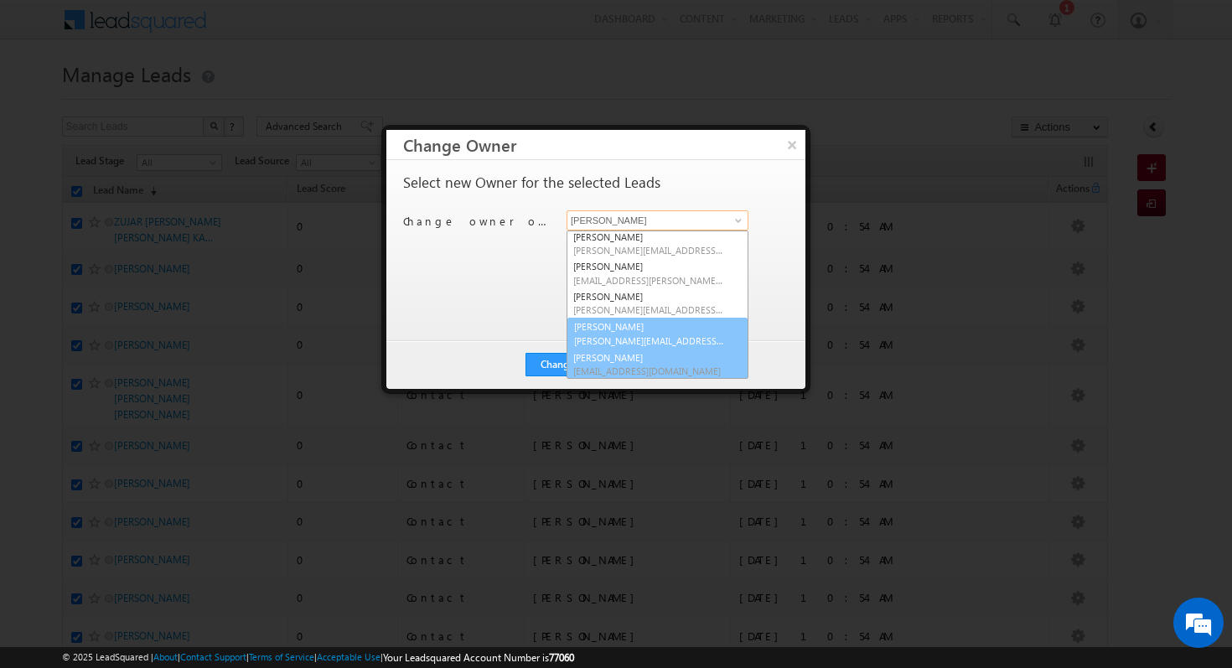
scroll to position [2, 0]
click at [655, 331] on link "[PERSON_NAME] [PERSON_NAME][EMAIL_ADDRESS][PERSON_NAME][DOMAIN_NAME]" at bounding box center [658, 334] width 182 height 32
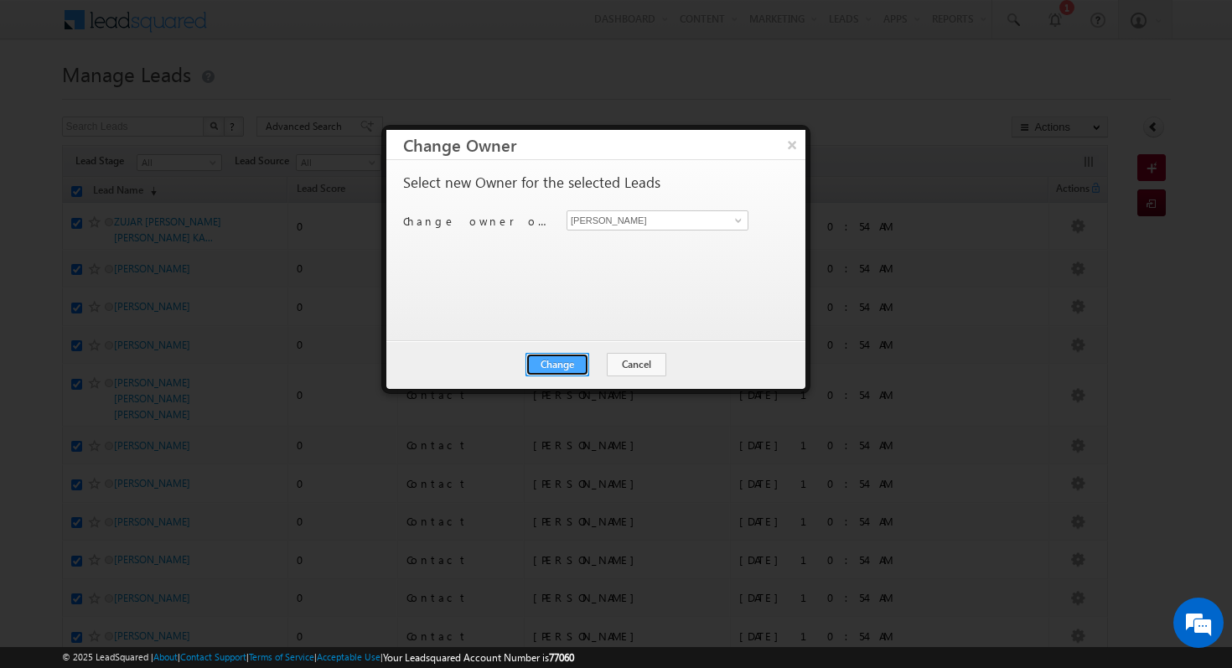
click at [560, 370] on button "Change" at bounding box center [558, 364] width 64 height 23
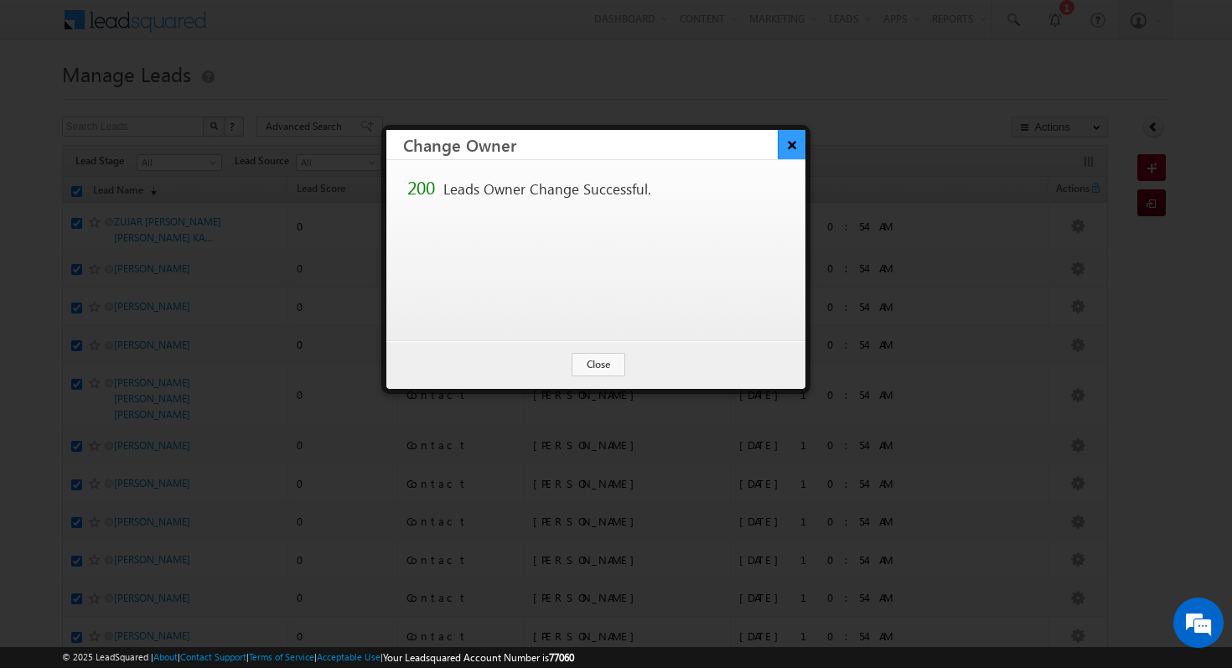
click at [788, 148] on button "×" at bounding box center [792, 144] width 28 height 29
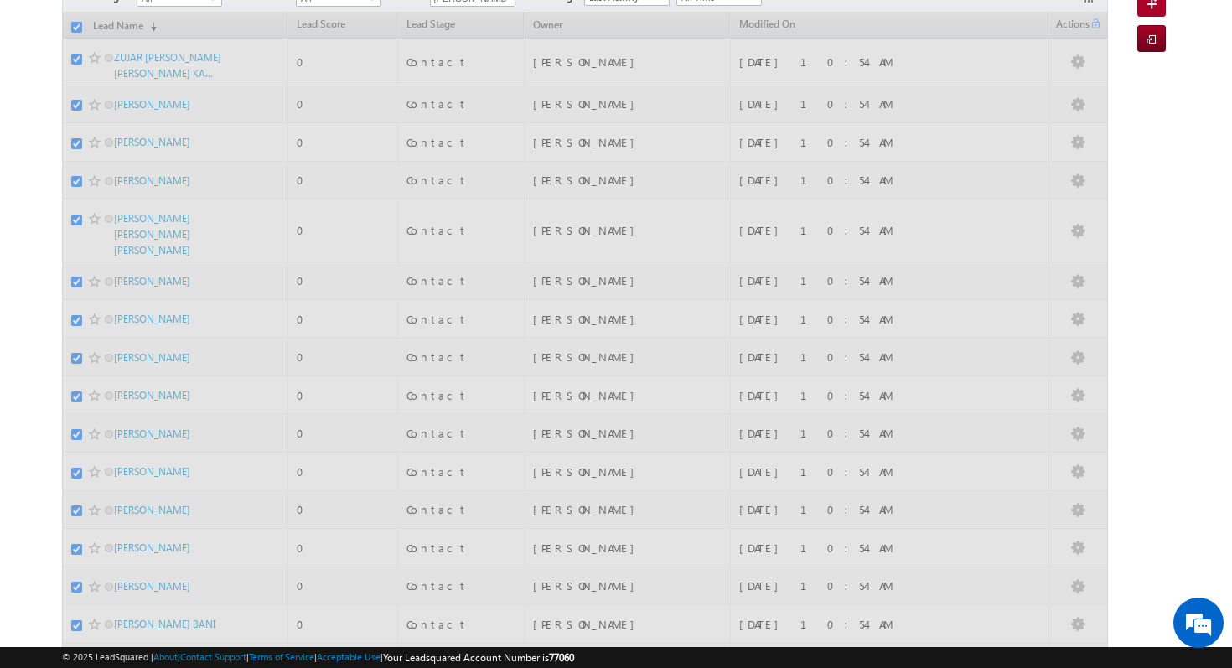
scroll to position [0, 0]
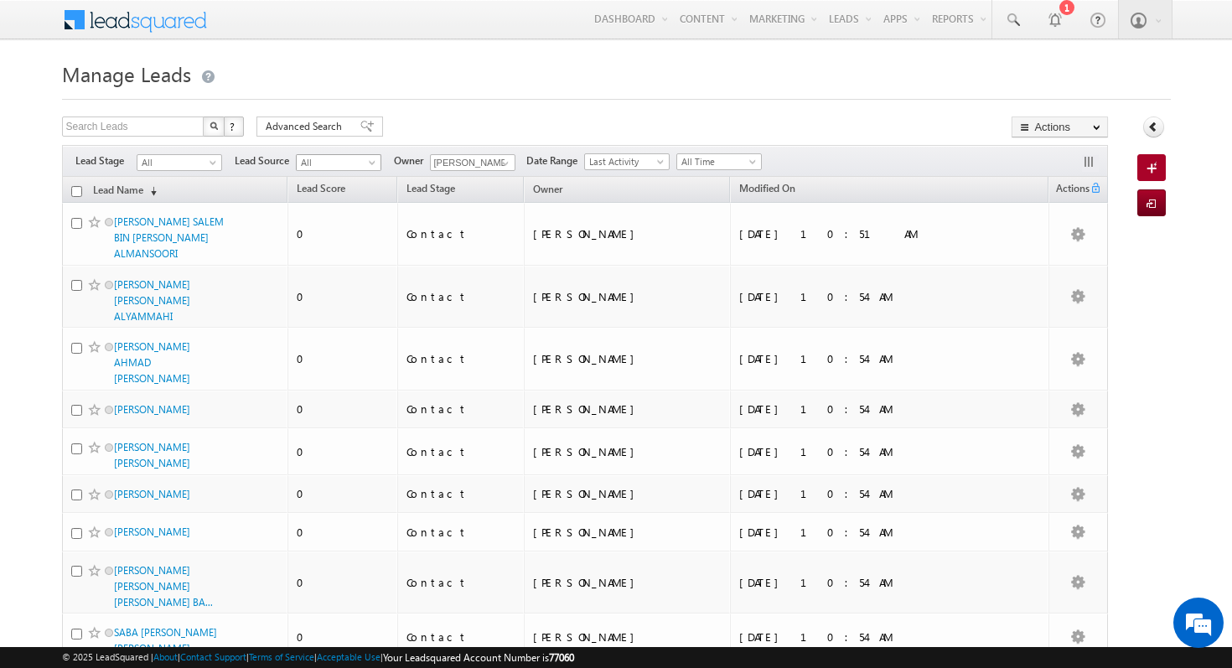
click at [359, 163] on span "All" at bounding box center [337, 162] width 80 height 15
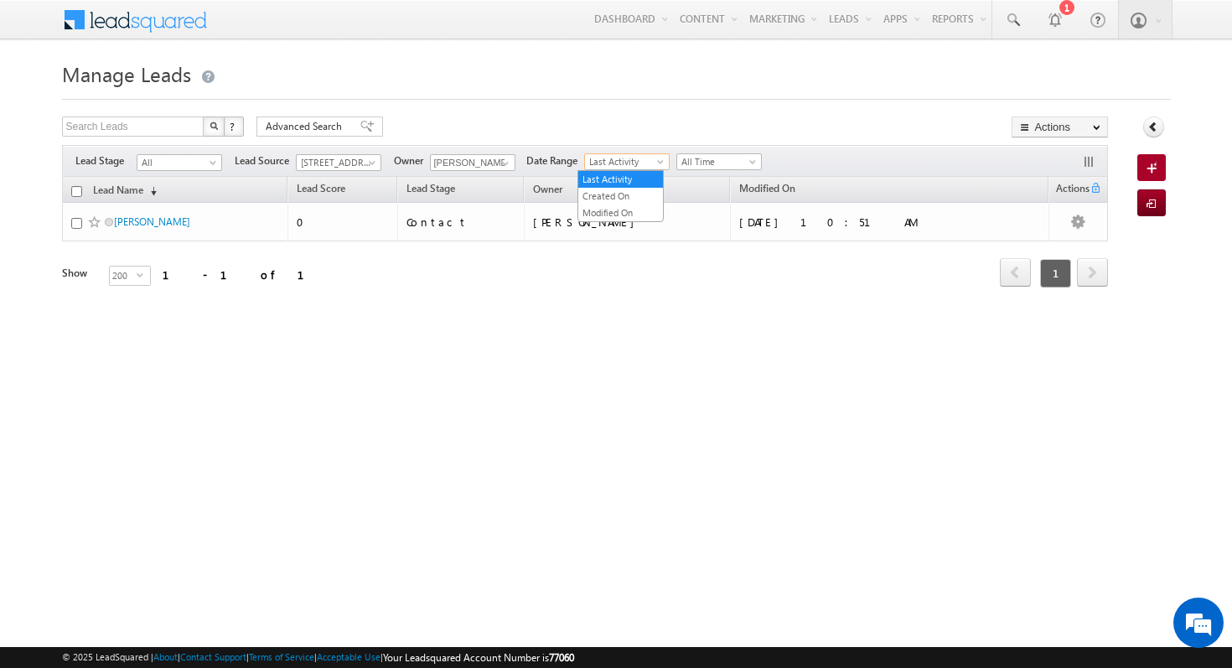
click at [636, 164] on span "Last Activity" at bounding box center [625, 161] width 80 height 15
click at [190, 164] on span "All" at bounding box center [177, 162] width 80 height 15
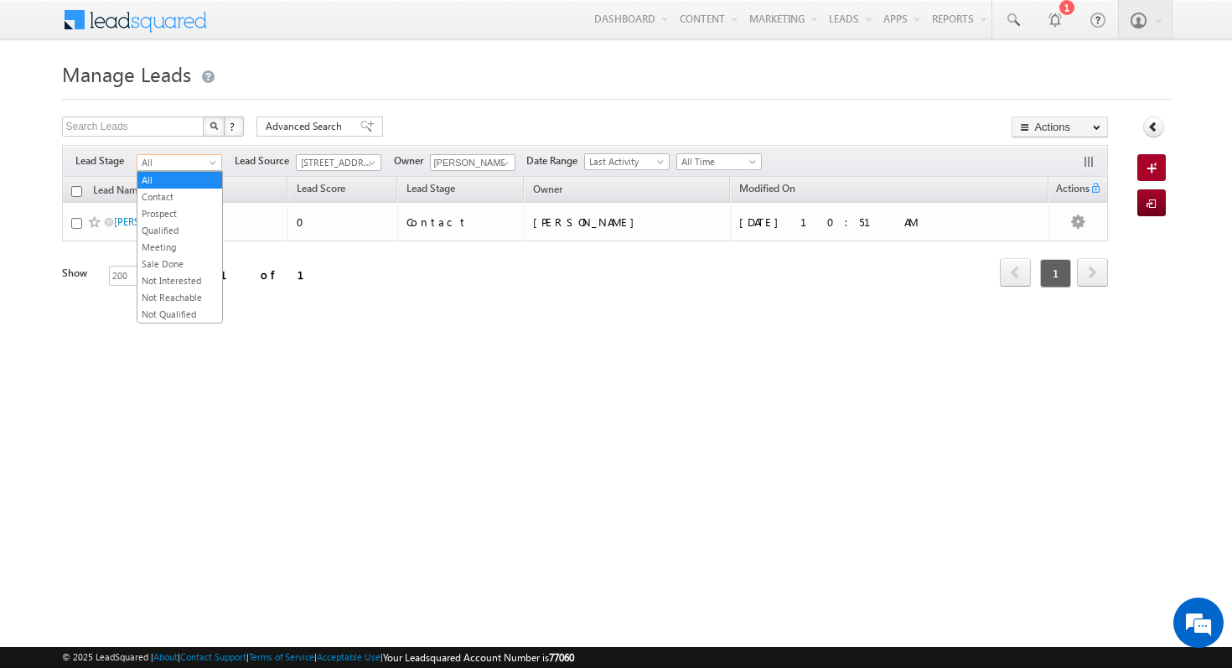
click at [207, 171] on ul "All Contact Prospect Qualified Meeting Sale Done Not Interested Not Reachable N…" at bounding box center [180, 247] width 86 height 153
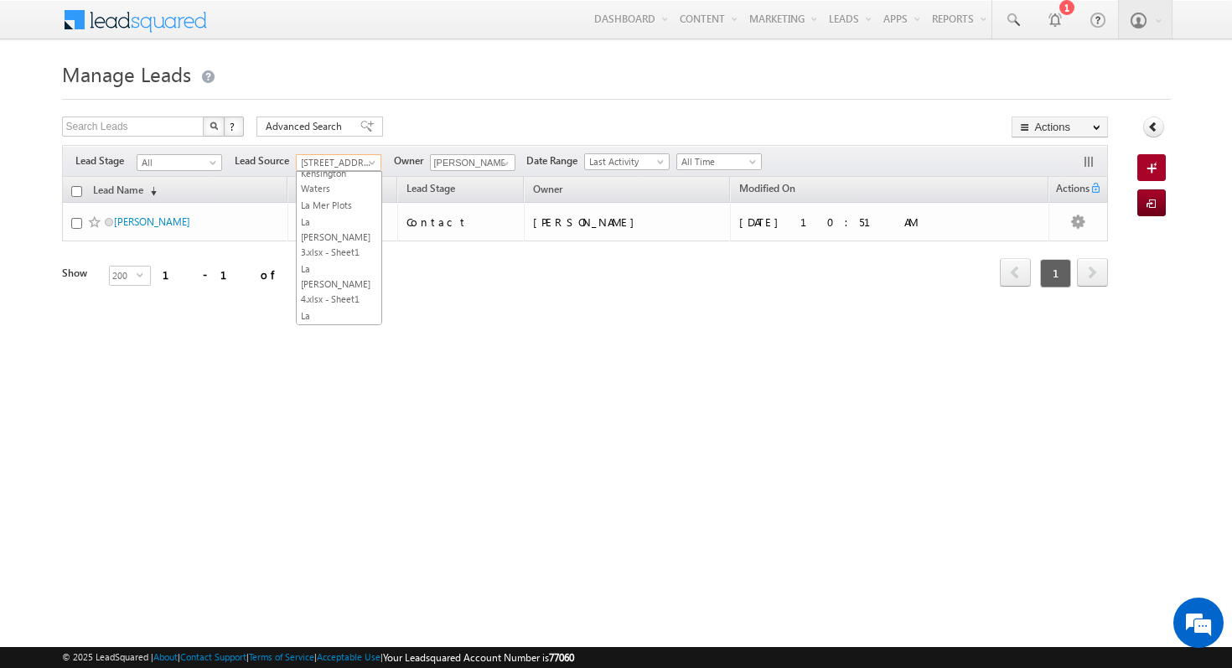
click at [371, 161] on span at bounding box center [373, 165] width 13 height 13
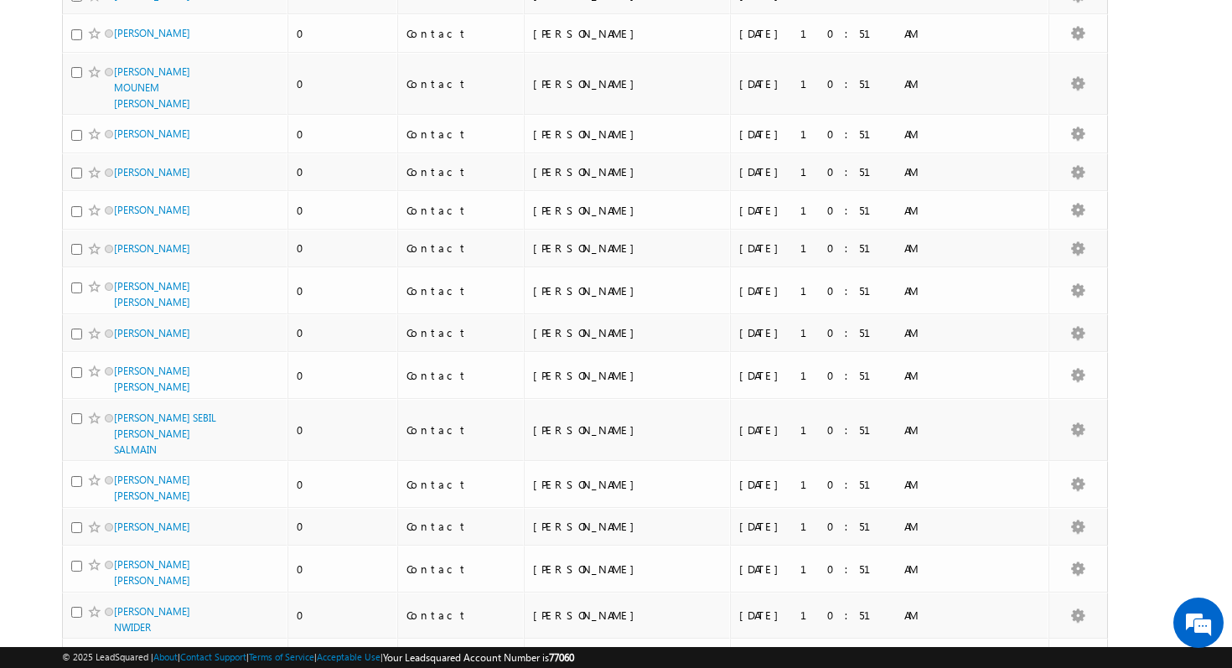
scroll to position [0, 0]
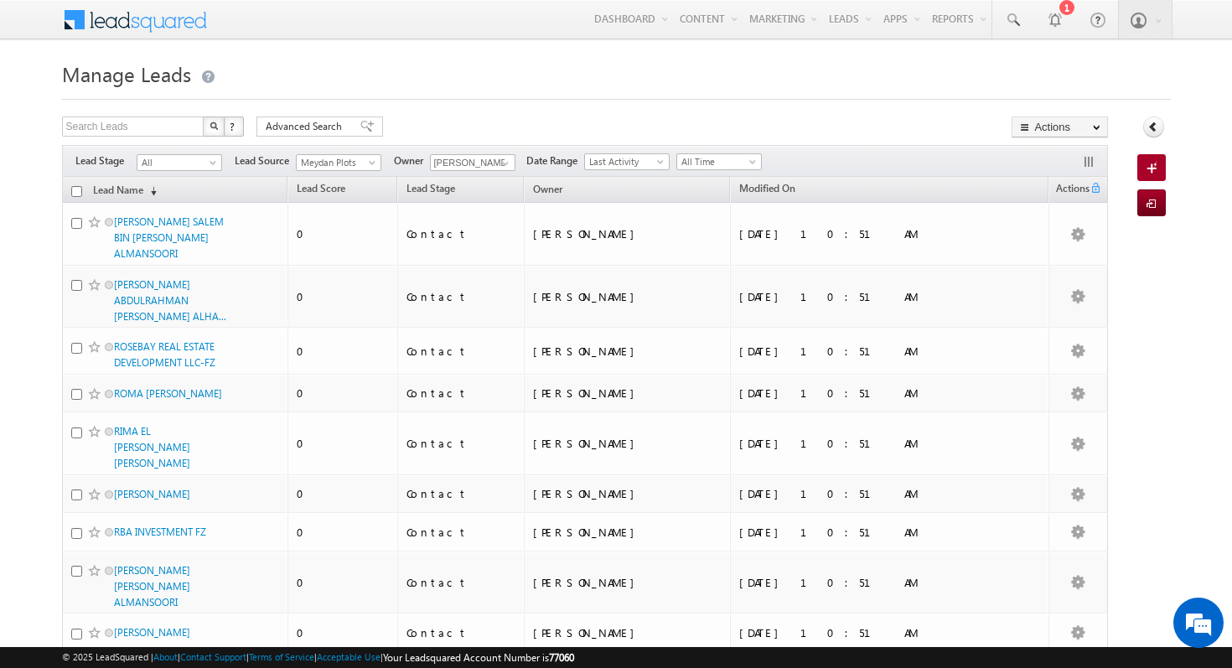
click at [75, 187] on input "checkbox" at bounding box center [76, 191] width 11 height 11
click at [374, 163] on span at bounding box center [373, 165] width 13 height 13
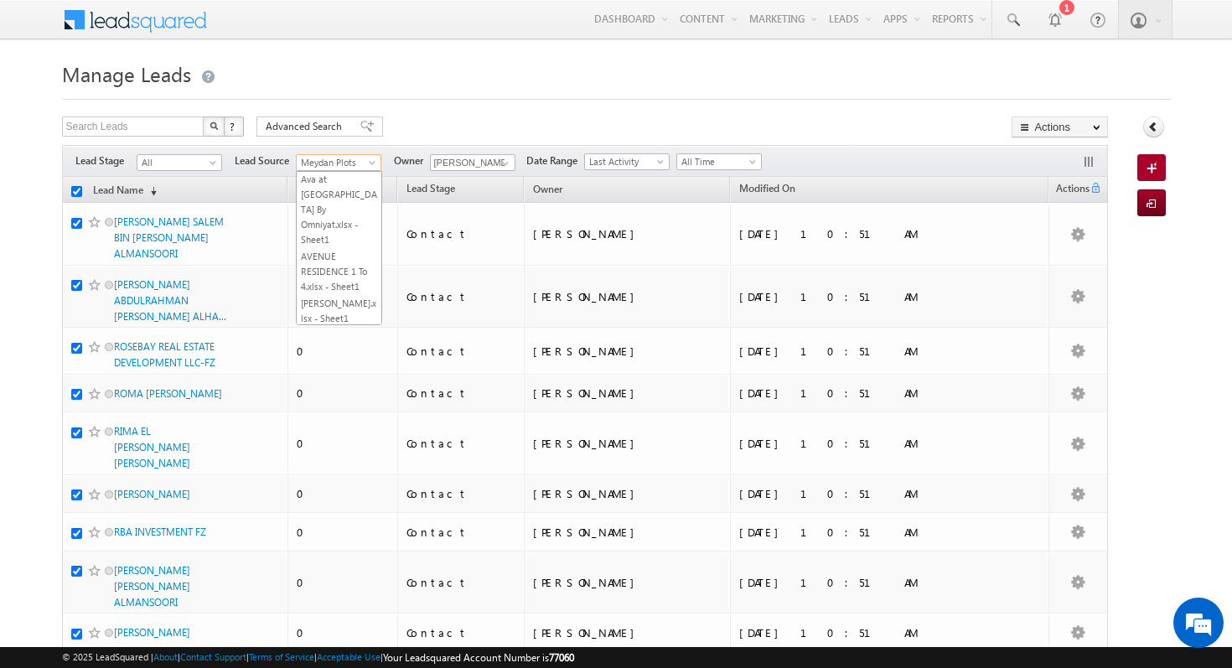
scroll to position [1944, 0]
click at [355, 467] on link "BUSINESSBAY TRANSFER TILL AUGEST 2024" at bounding box center [339, 489] width 85 height 45
